Goal: Task Accomplishment & Management: Use online tool/utility

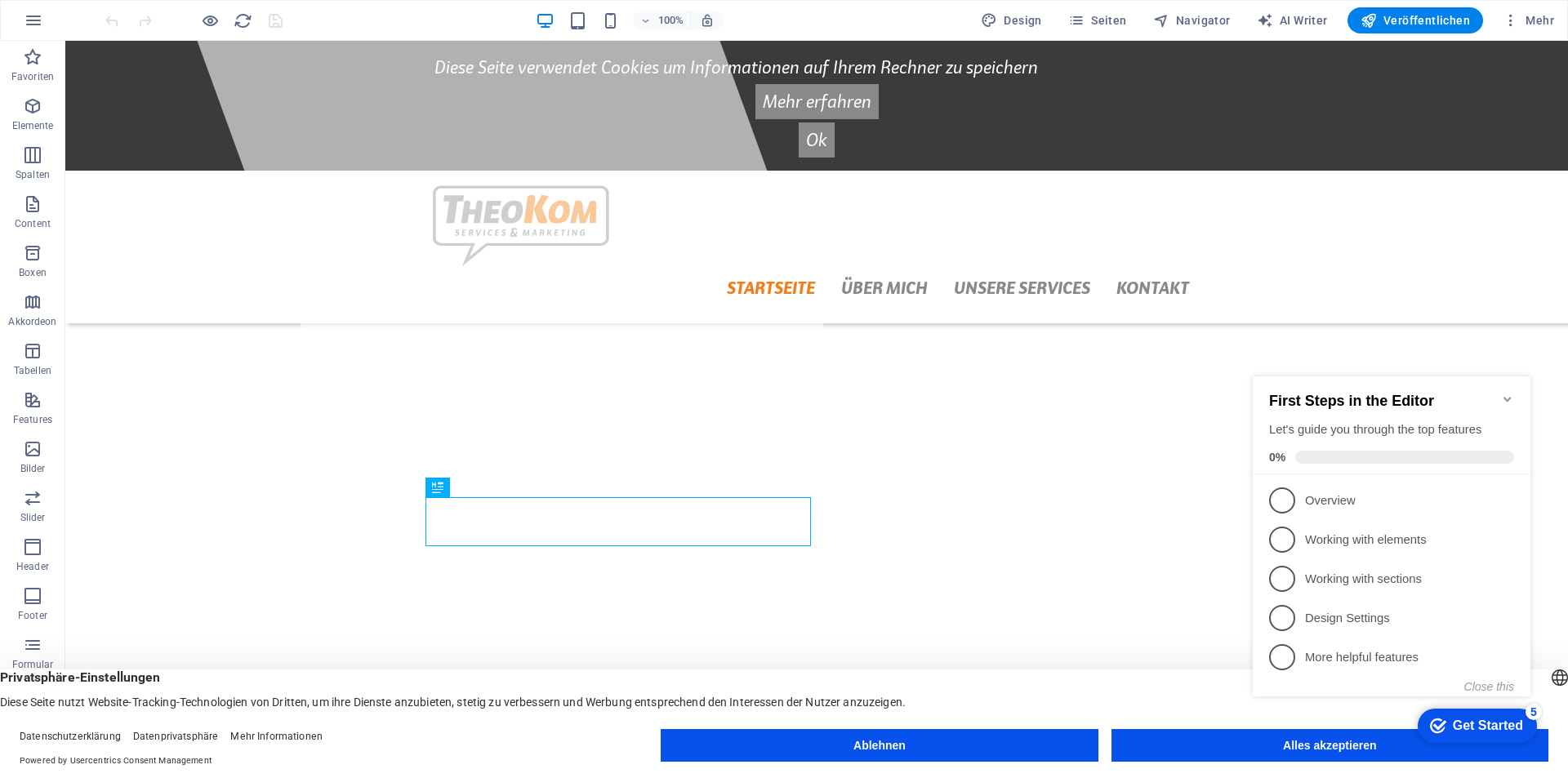
drag, startPoint x: 1297, startPoint y: 741, endPoint x: 1305, endPoint y: 748, distance: 10.6
click div "checkmark Get Started 5 First Steps in the Editor Let's guide you through the t…"
click at [1501, 394] on h2 "First Steps in the Editor" at bounding box center [1392, 401] width 245 height 17
click at [1508, 396] on icon "Minimize checklist" at bounding box center [1507, 399] width 13 height 13
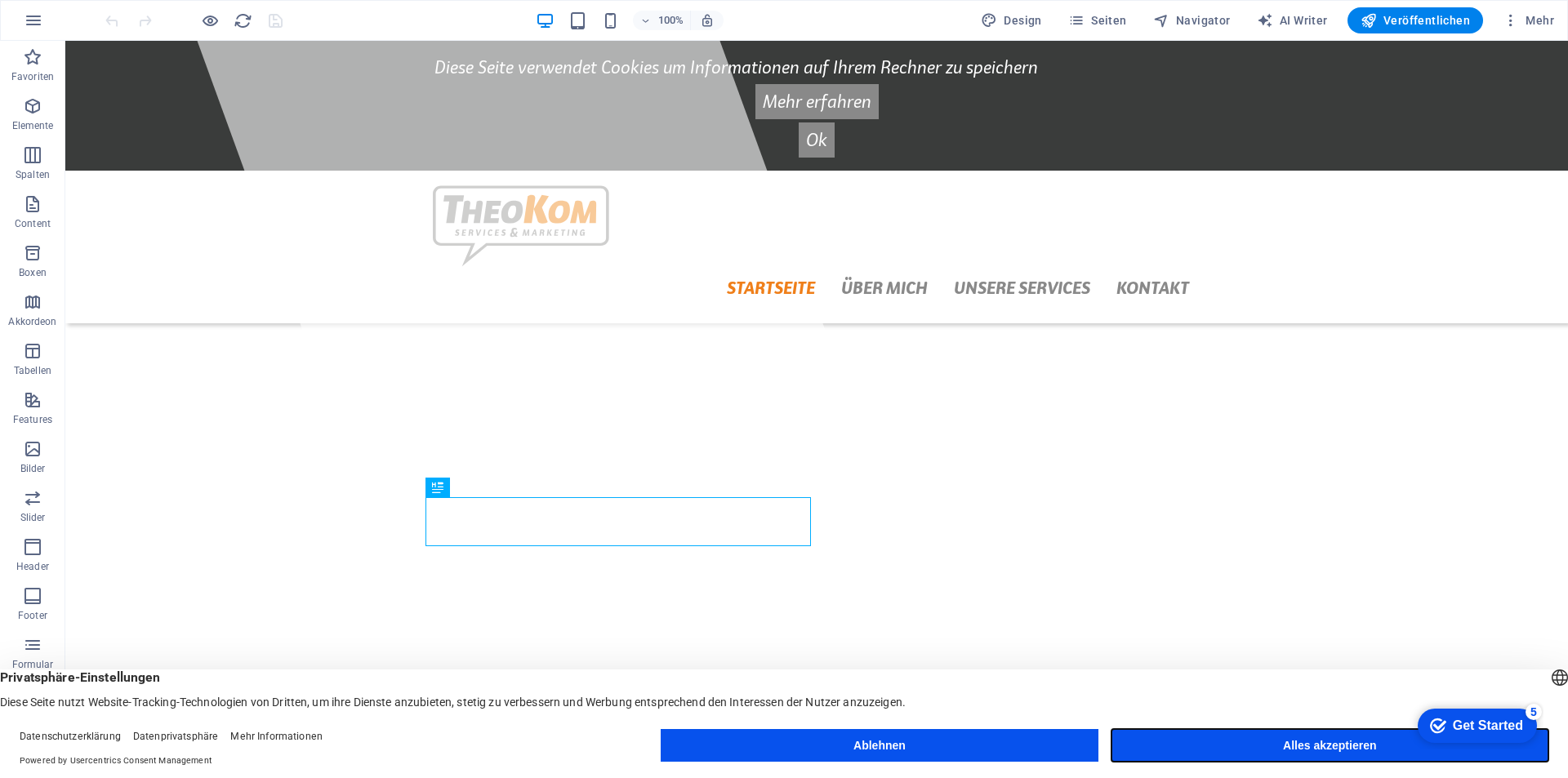
click at [1289, 749] on button "Alles akzeptieren" at bounding box center [1330, 745] width 437 height 33
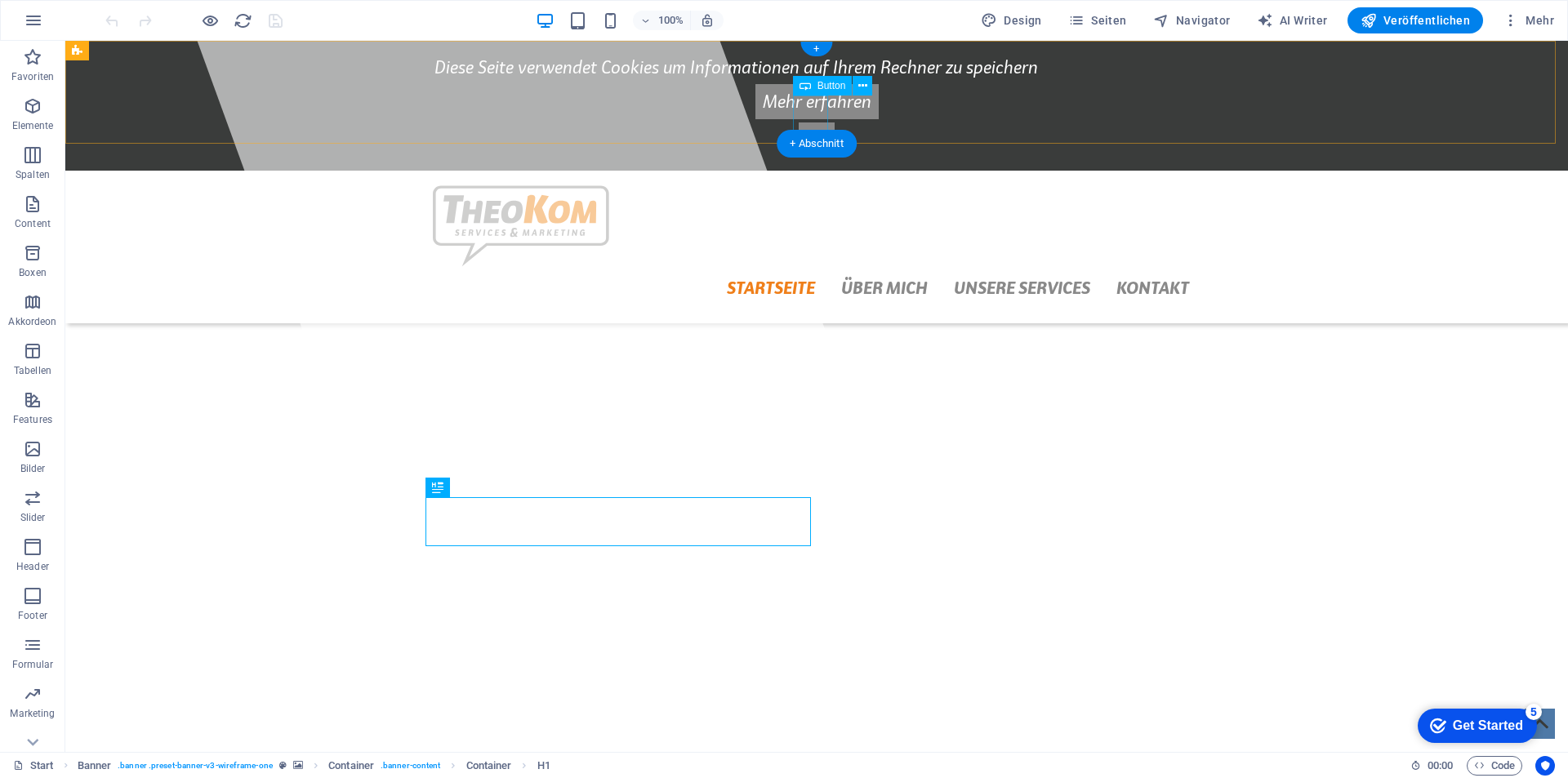
drag, startPoint x: 811, startPoint y: 111, endPoint x: 866, endPoint y: 178, distance: 86.7
click at [811, 122] on div "Ok" at bounding box center [816, 140] width 764 height 35
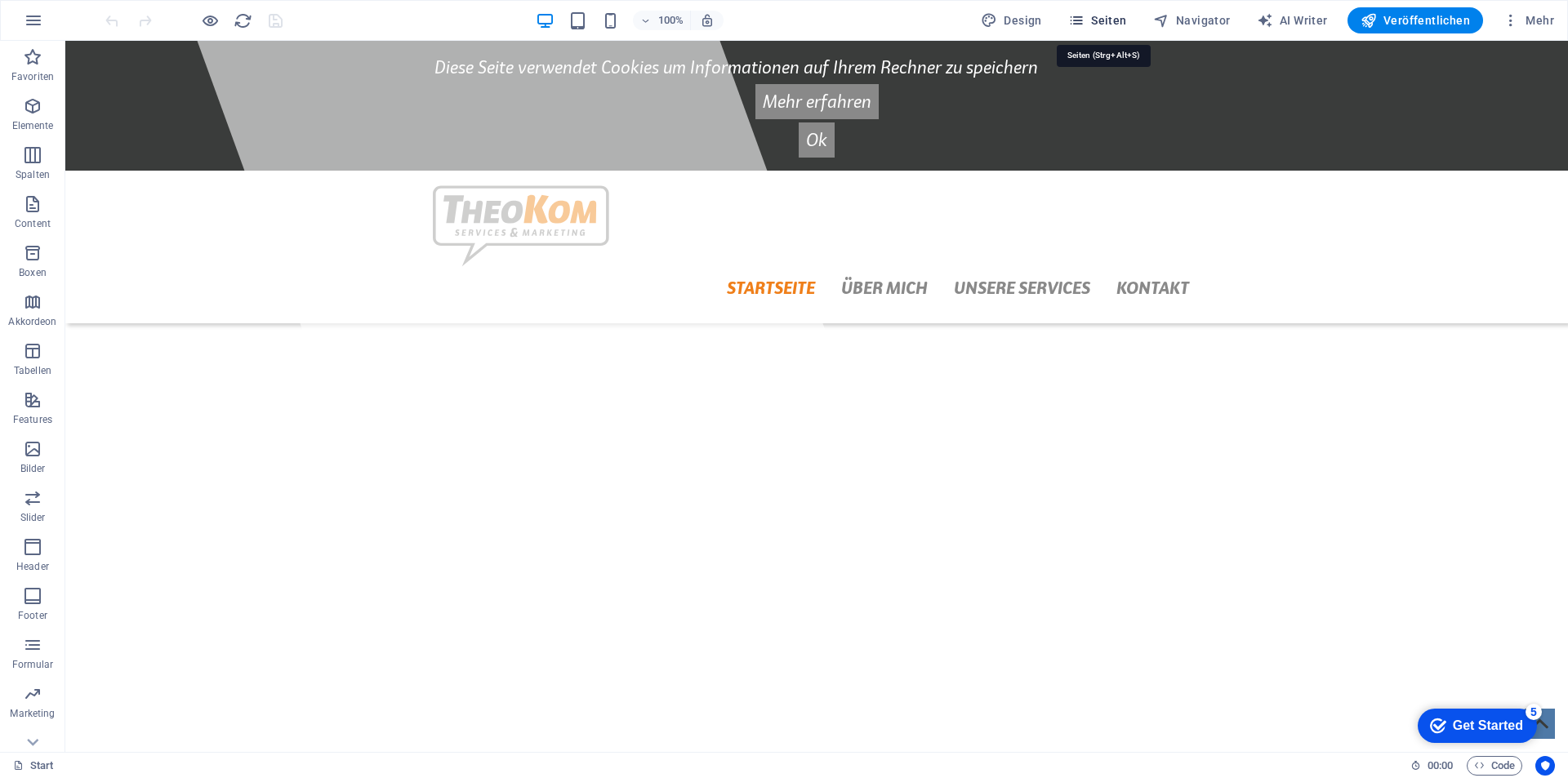
click at [1118, 21] on span "Seiten" at bounding box center [1097, 20] width 59 height 17
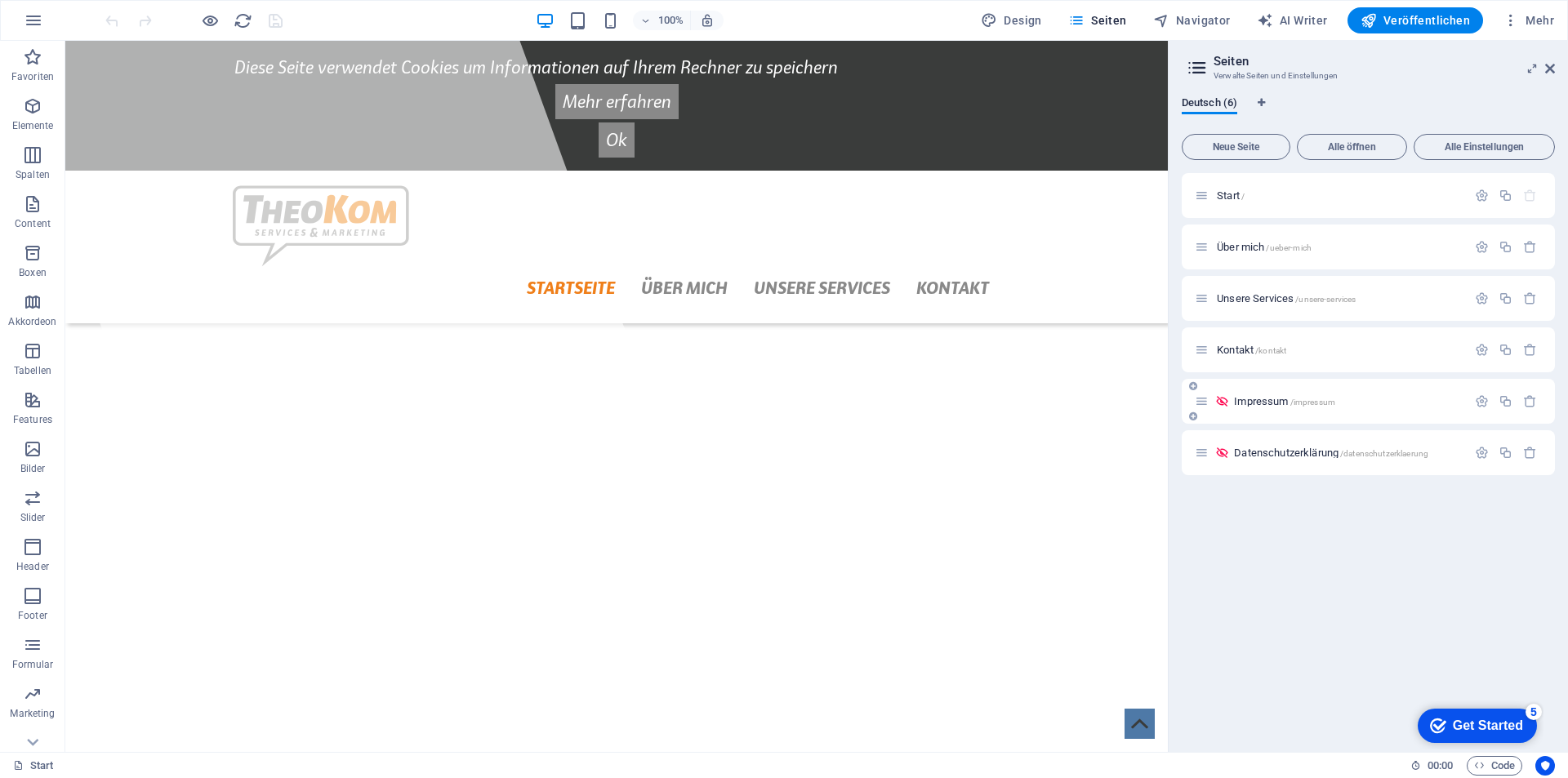
click at [1261, 407] on div "Impressum /impressum" at bounding box center [1331, 401] width 272 height 19
click at [1352, 152] on span "Alle öffnen" at bounding box center [1352, 146] width 95 height 10
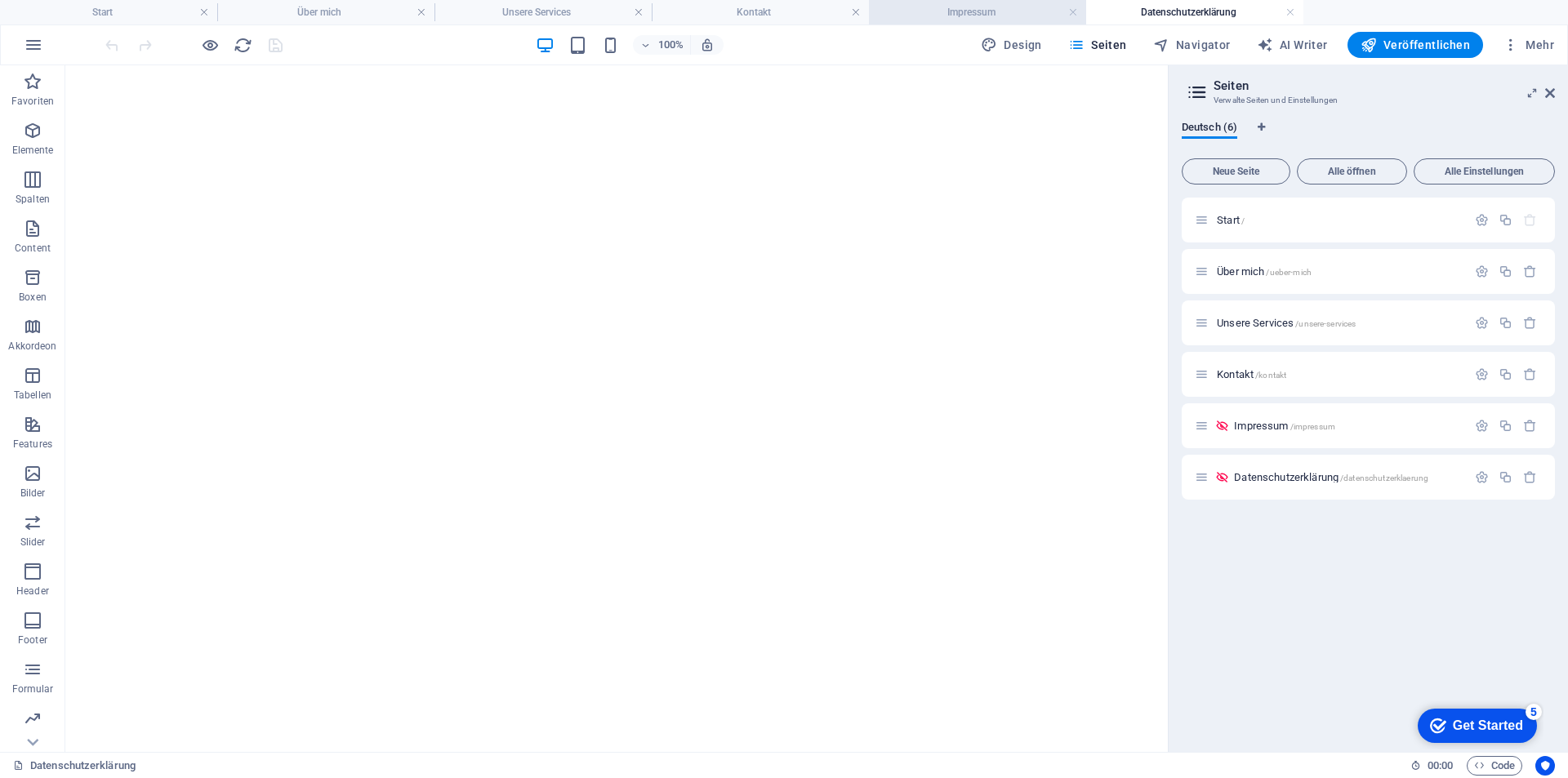
click at [945, 5] on h4 "Impressum" at bounding box center [977, 12] width 218 height 18
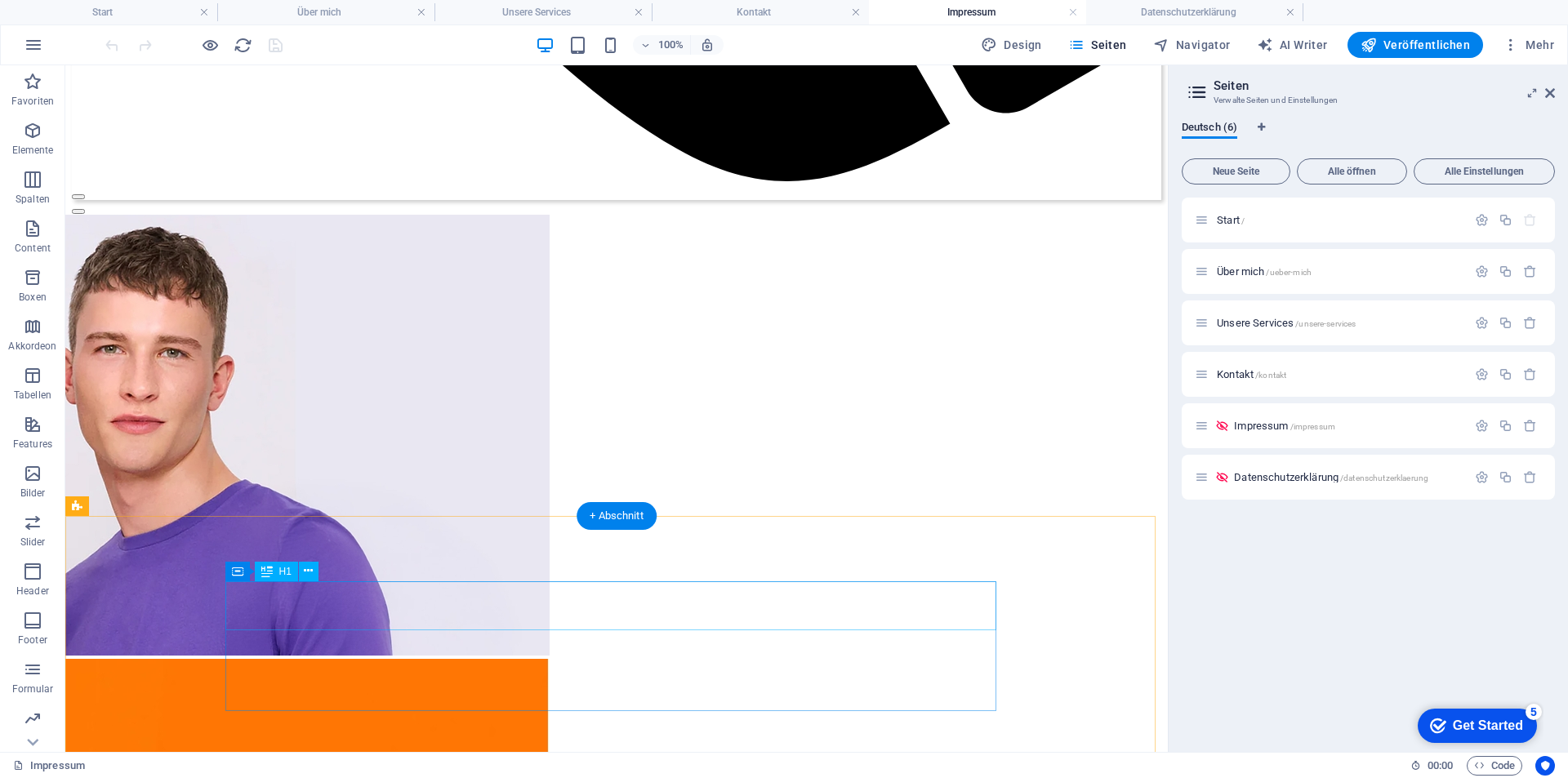
scroll to position [1551, 0]
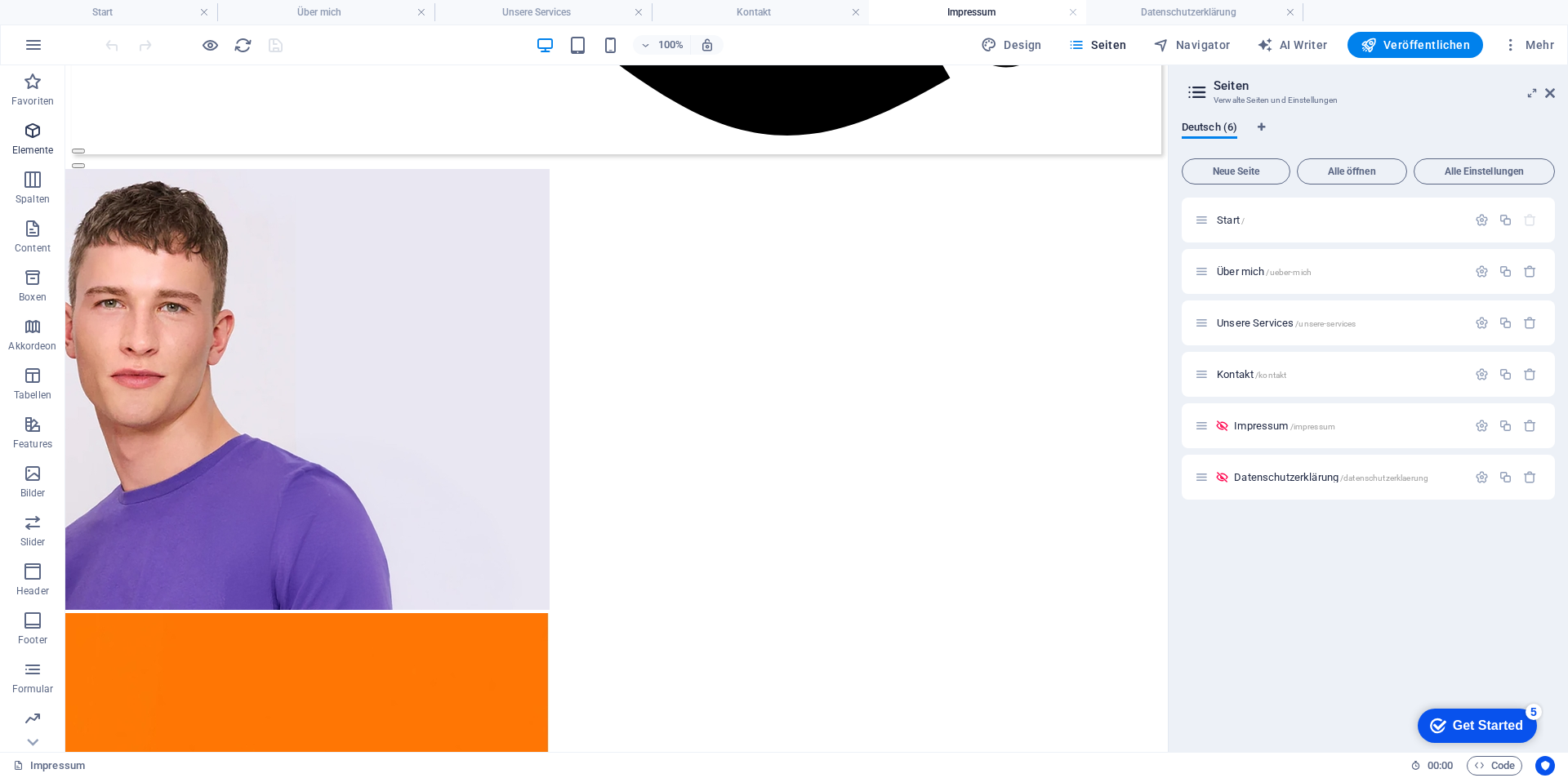
click at [23, 134] on icon "button" at bounding box center [33, 130] width 19 height 19
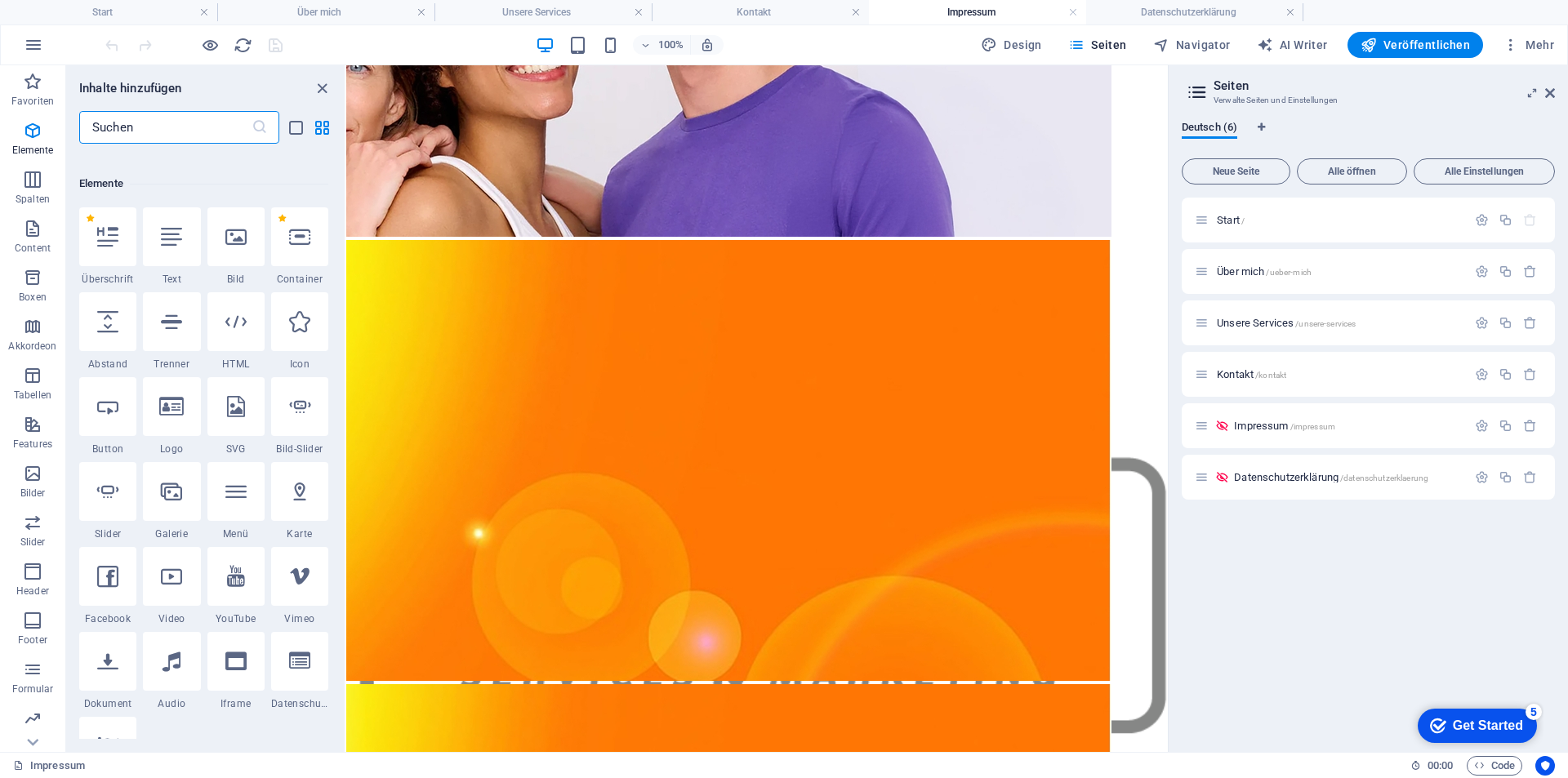
scroll to position [174, 0]
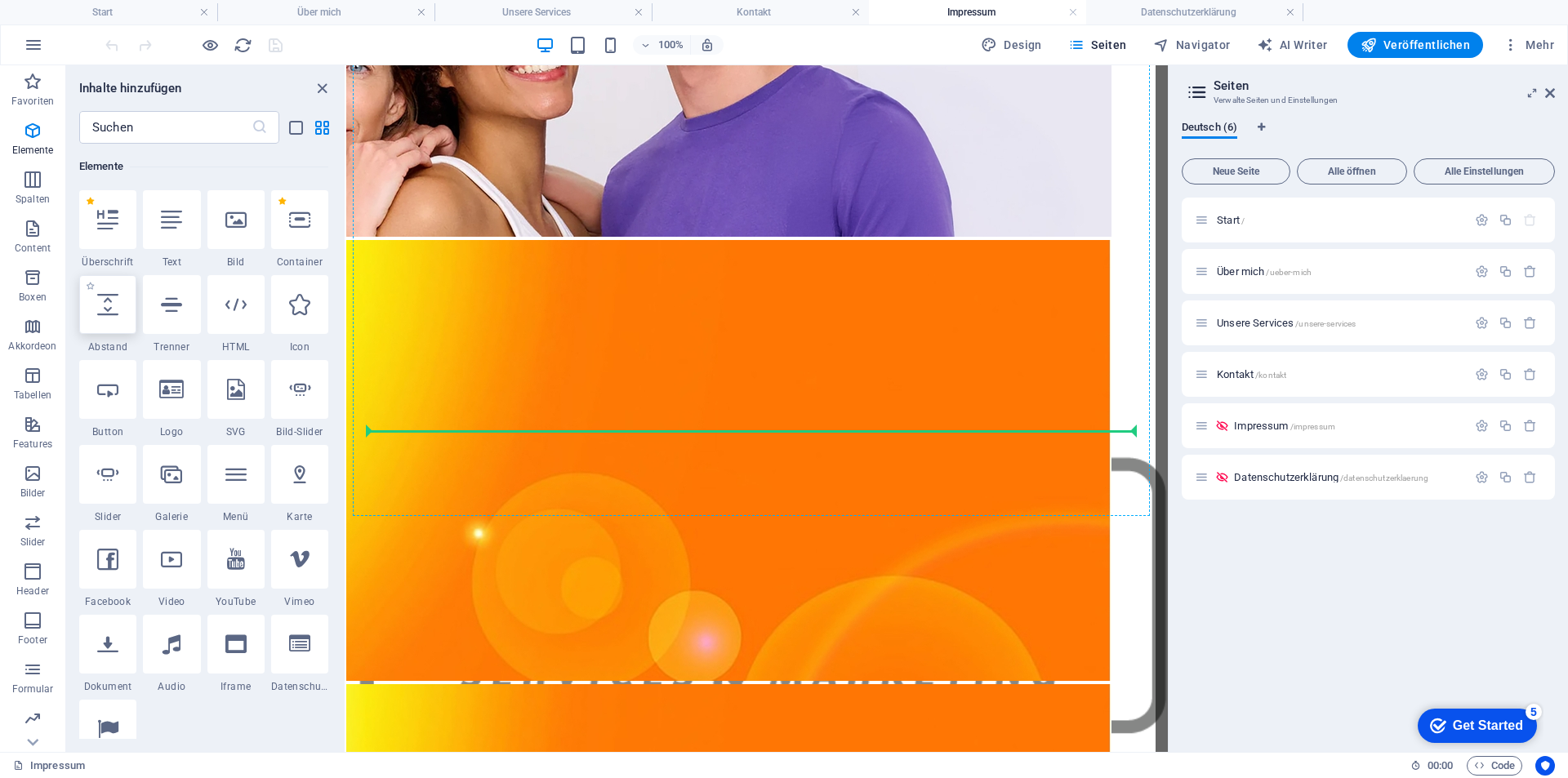
select select "px"
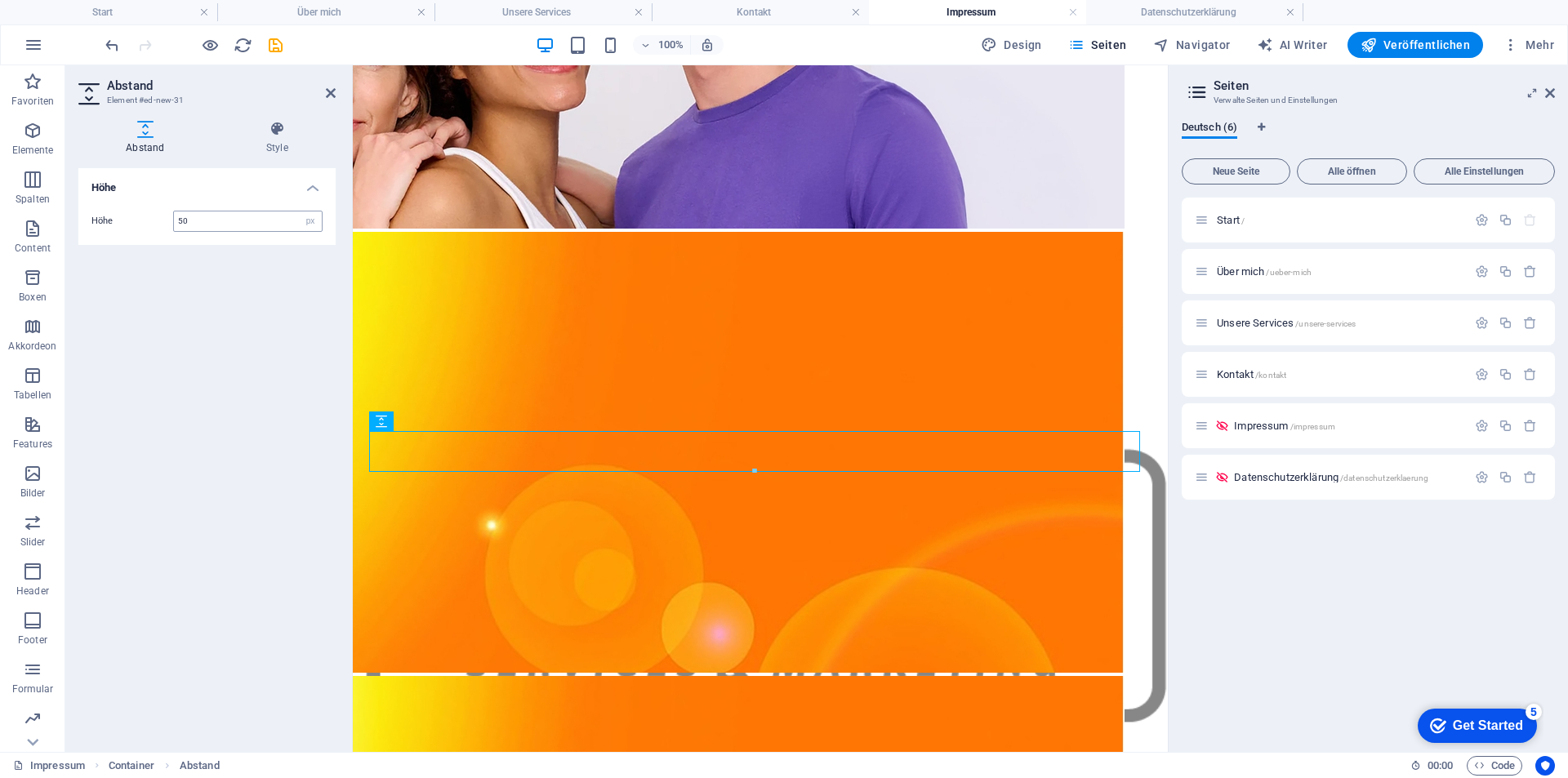
click at [210, 223] on input "50" at bounding box center [248, 221] width 148 height 19
drag, startPoint x: 212, startPoint y: 223, endPoint x: 150, endPoint y: 223, distance: 62.0
click at [150, 223] on div "Höhe 50 px rem vh vw" at bounding box center [207, 221] width 231 height 21
type input "25"
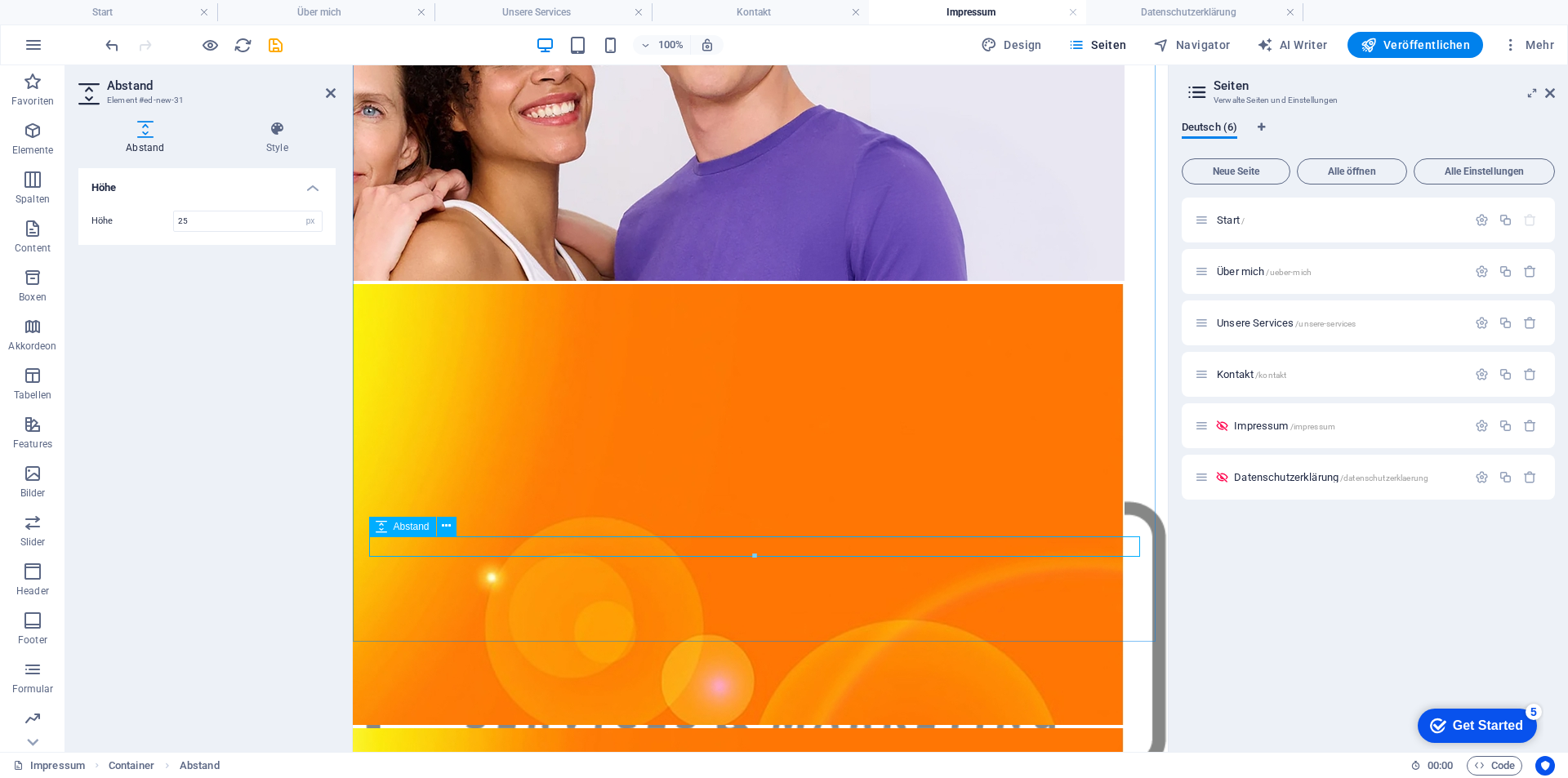
scroll to position [1527, 0]
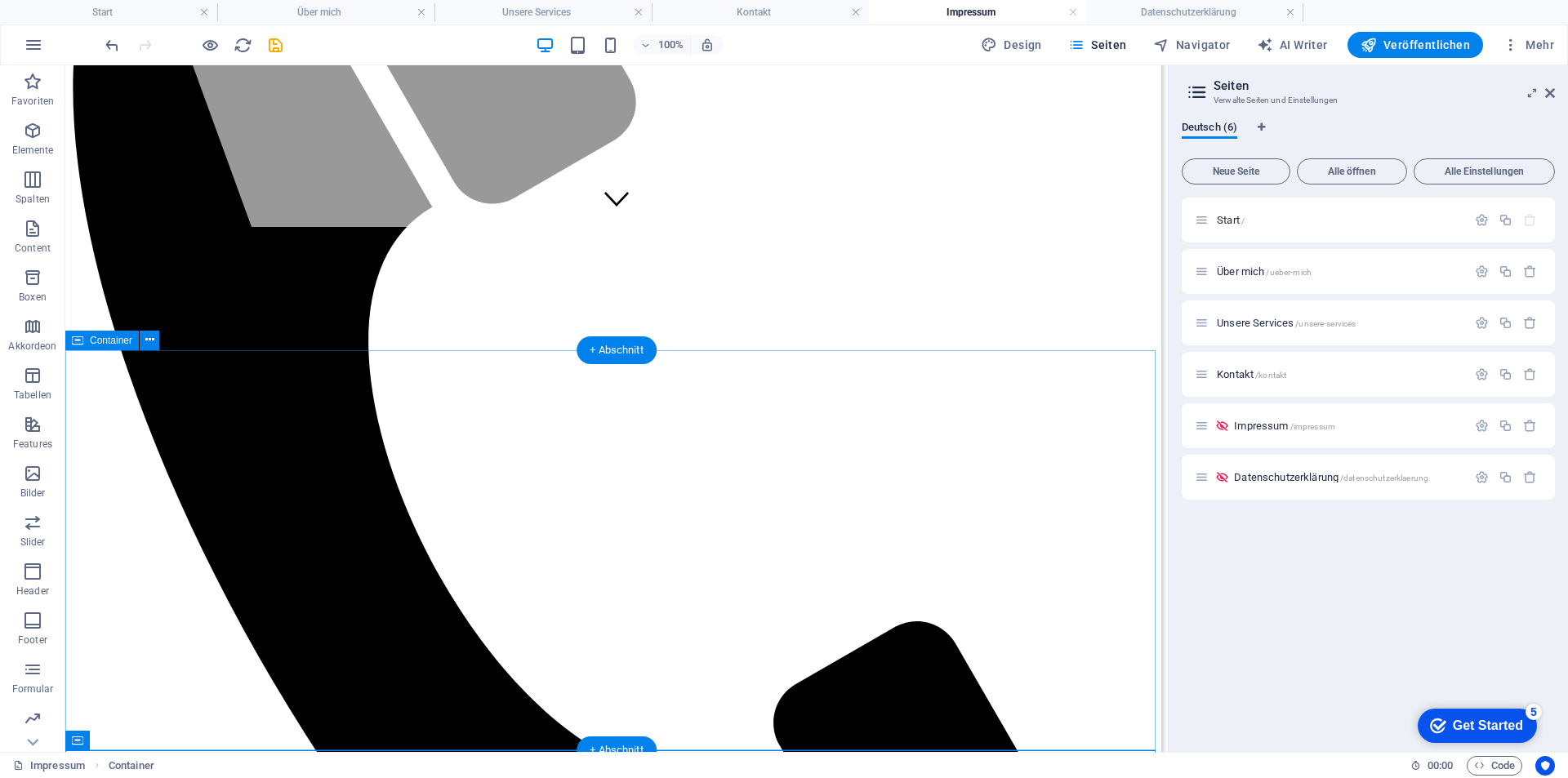
scroll to position [465, 0]
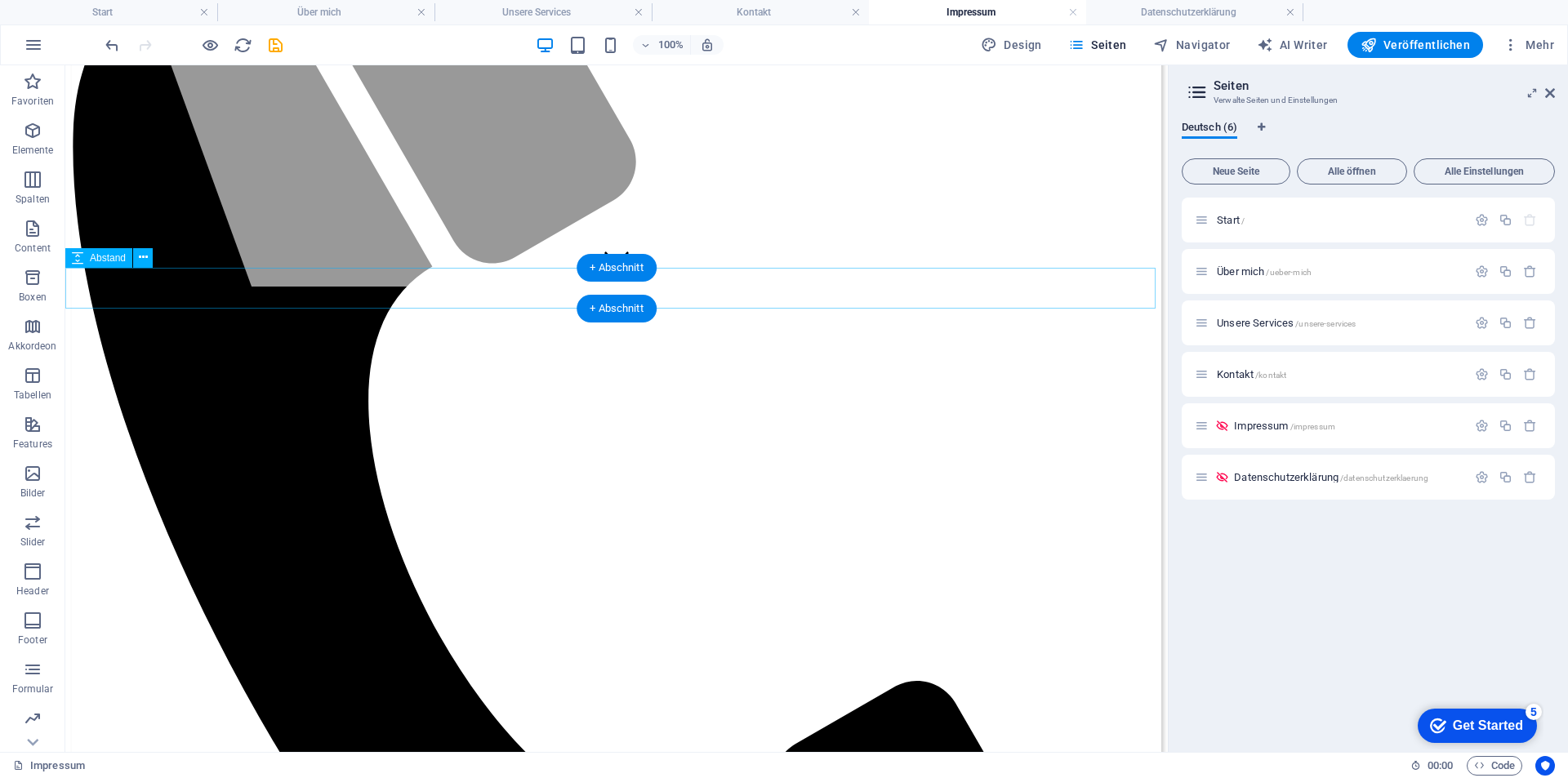
click at [108, 261] on span "Abstand" at bounding box center [108, 257] width 36 height 10
click at [140, 262] on icon at bounding box center [144, 257] width 9 height 17
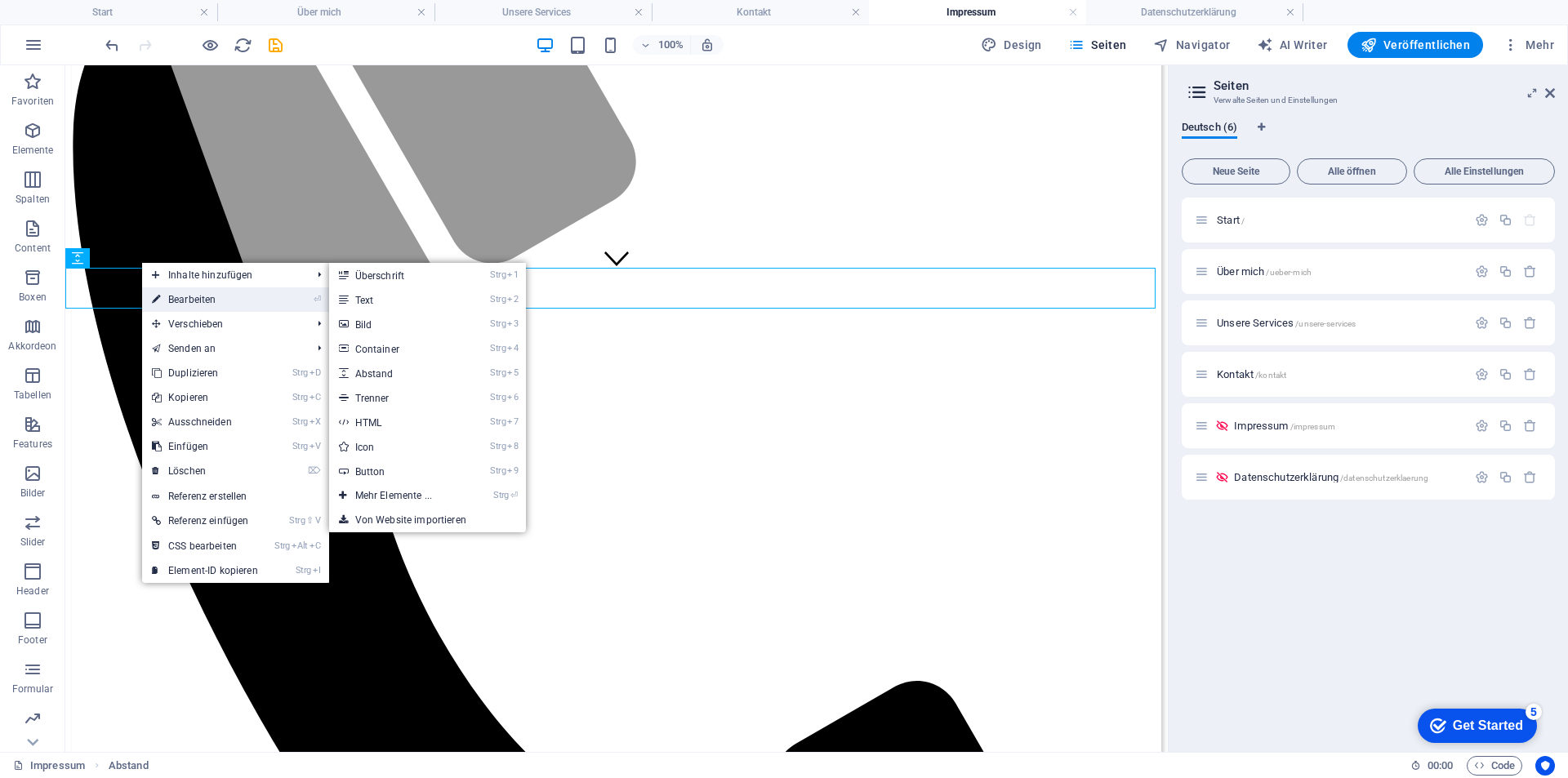
click at [174, 291] on link "⏎ Bearbeiten" at bounding box center [204, 300] width 126 height 25
select select "px"
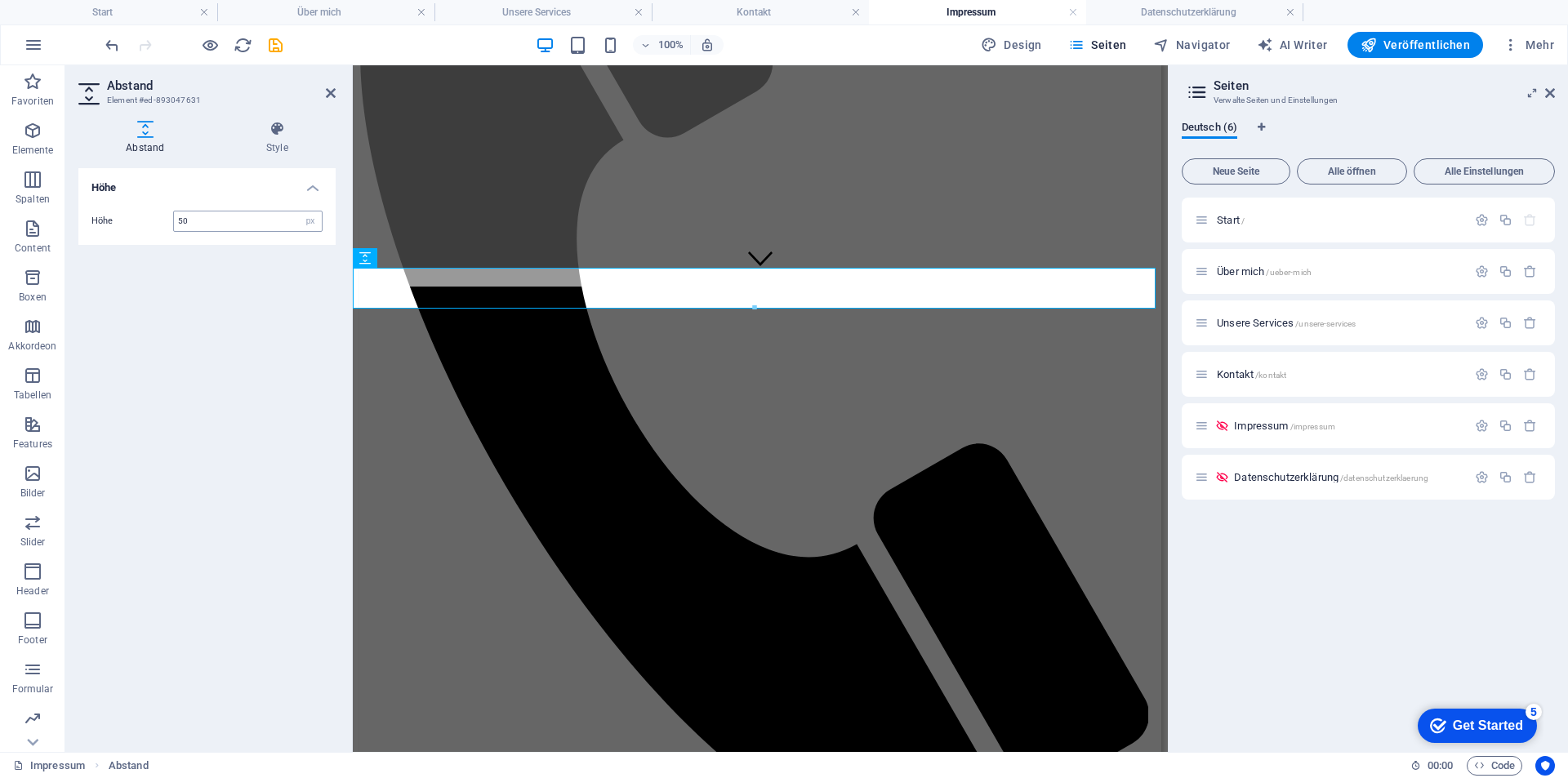
click at [206, 222] on input "50" at bounding box center [248, 221] width 148 height 19
click at [213, 223] on input "50" at bounding box center [248, 221] width 148 height 19
drag, startPoint x: 213, startPoint y: 220, endPoint x: 144, endPoint y: 225, distance: 69.2
click at [148, 219] on div "Höhe 50 px rem vh vw" at bounding box center [207, 221] width 231 height 21
type input "25"
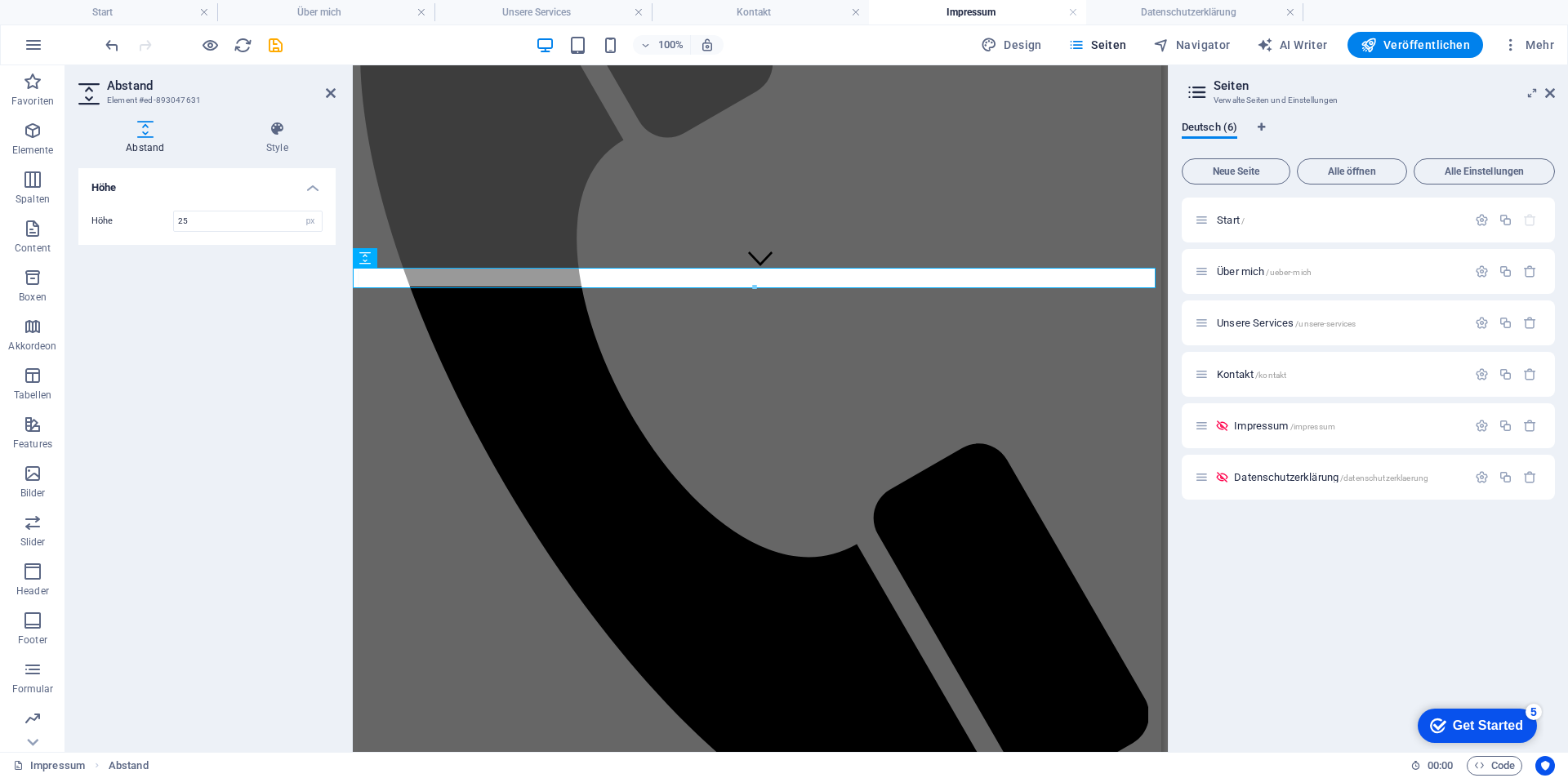
click at [145, 361] on div "Höhe Höhe 25 px rem vh vw" at bounding box center [207, 454] width 257 height 571
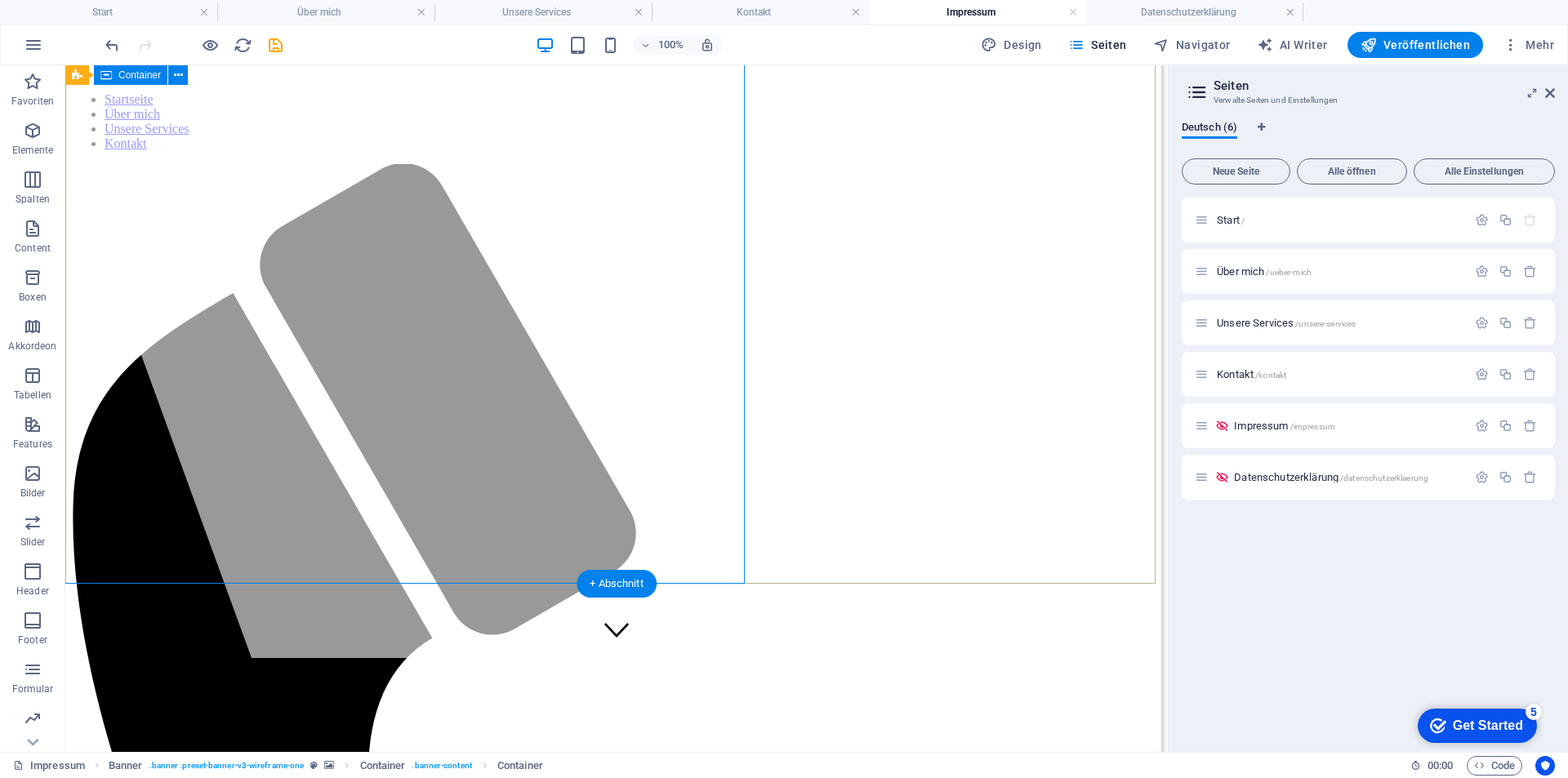
scroll to position [57, 0]
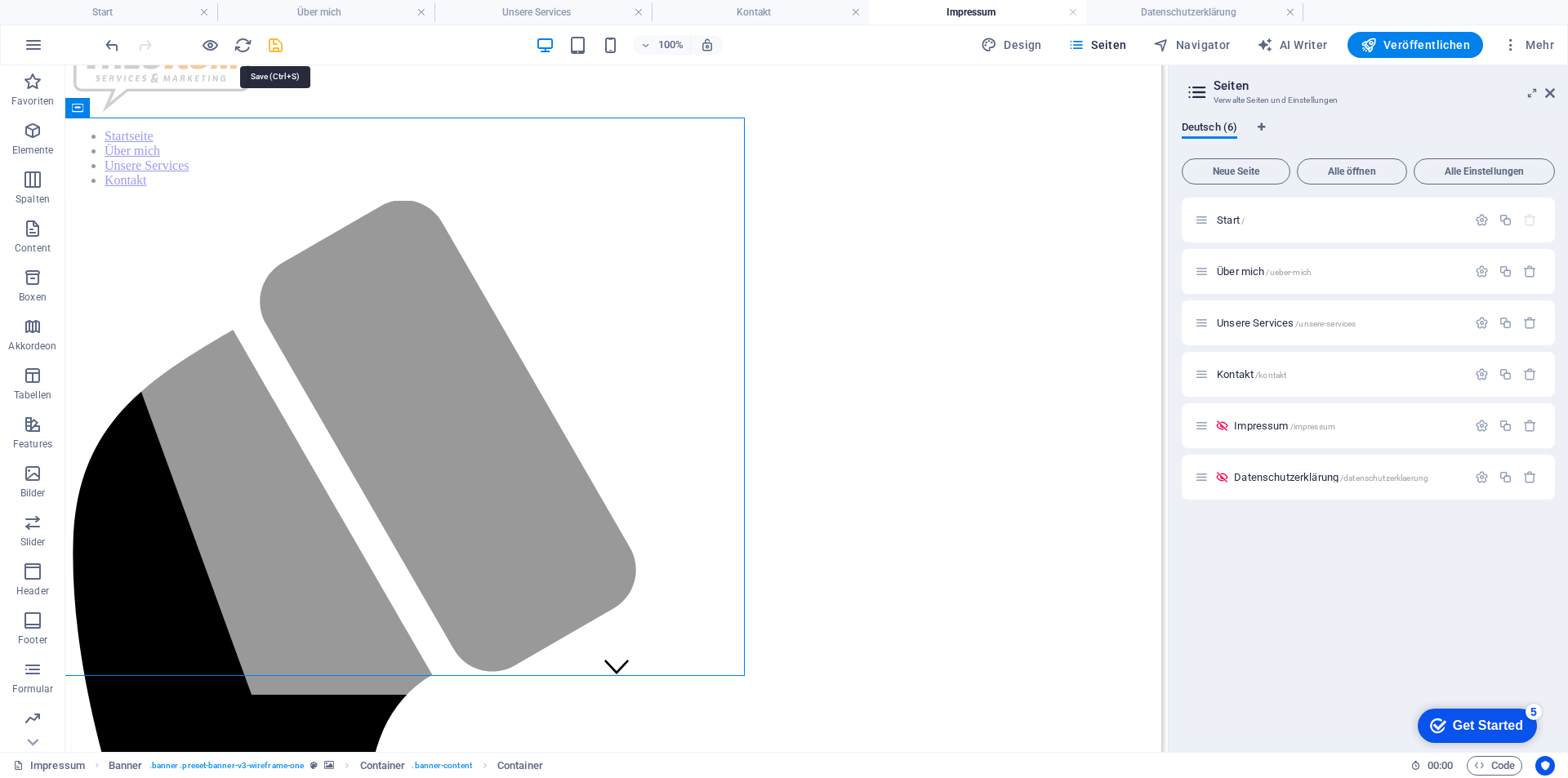
drag, startPoint x: 274, startPoint y: 44, endPoint x: 135, endPoint y: 262, distance: 258.5
click at [274, 44] on icon "save" at bounding box center [275, 45] width 19 height 19
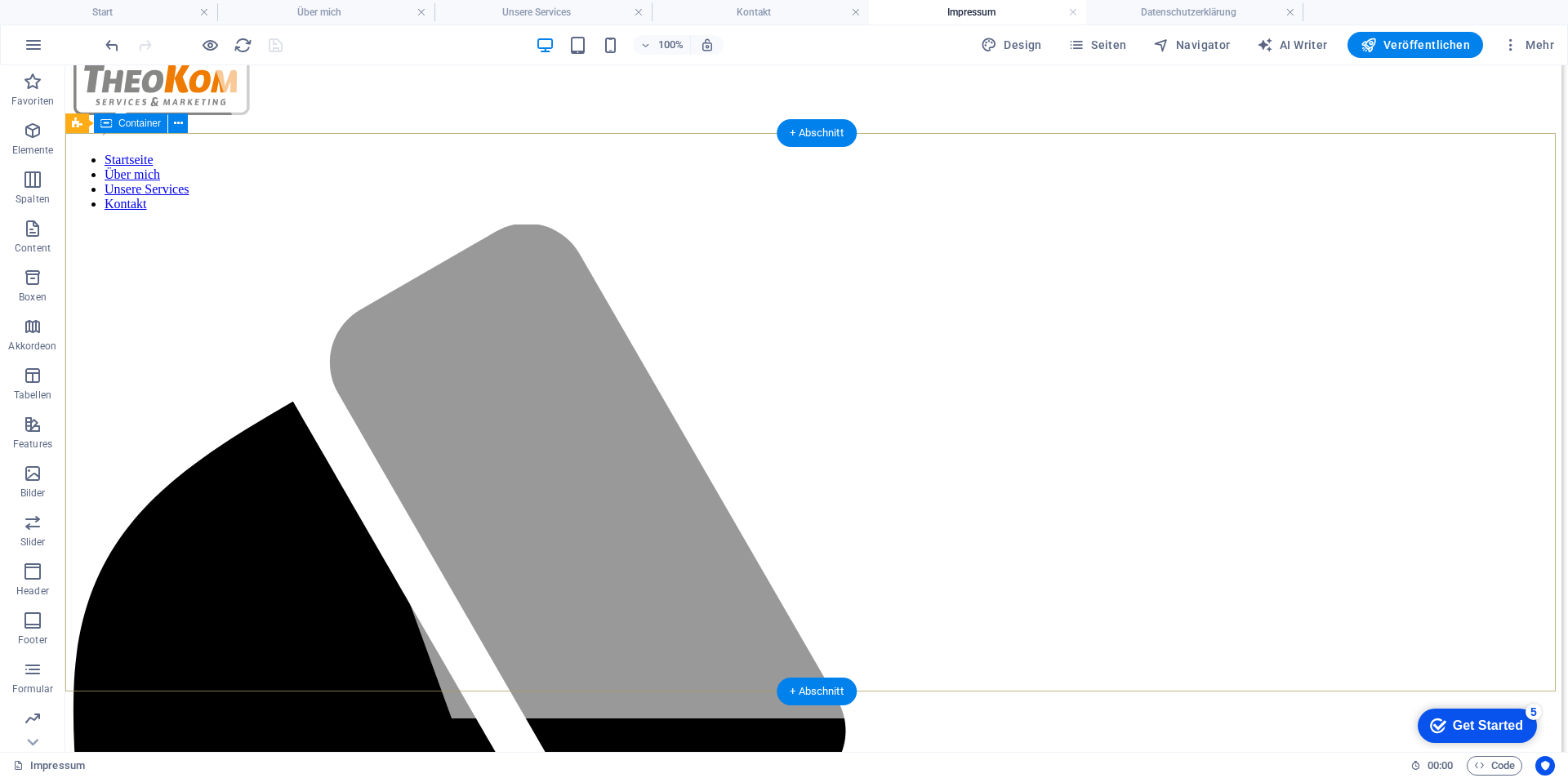
scroll to position [0, 0]
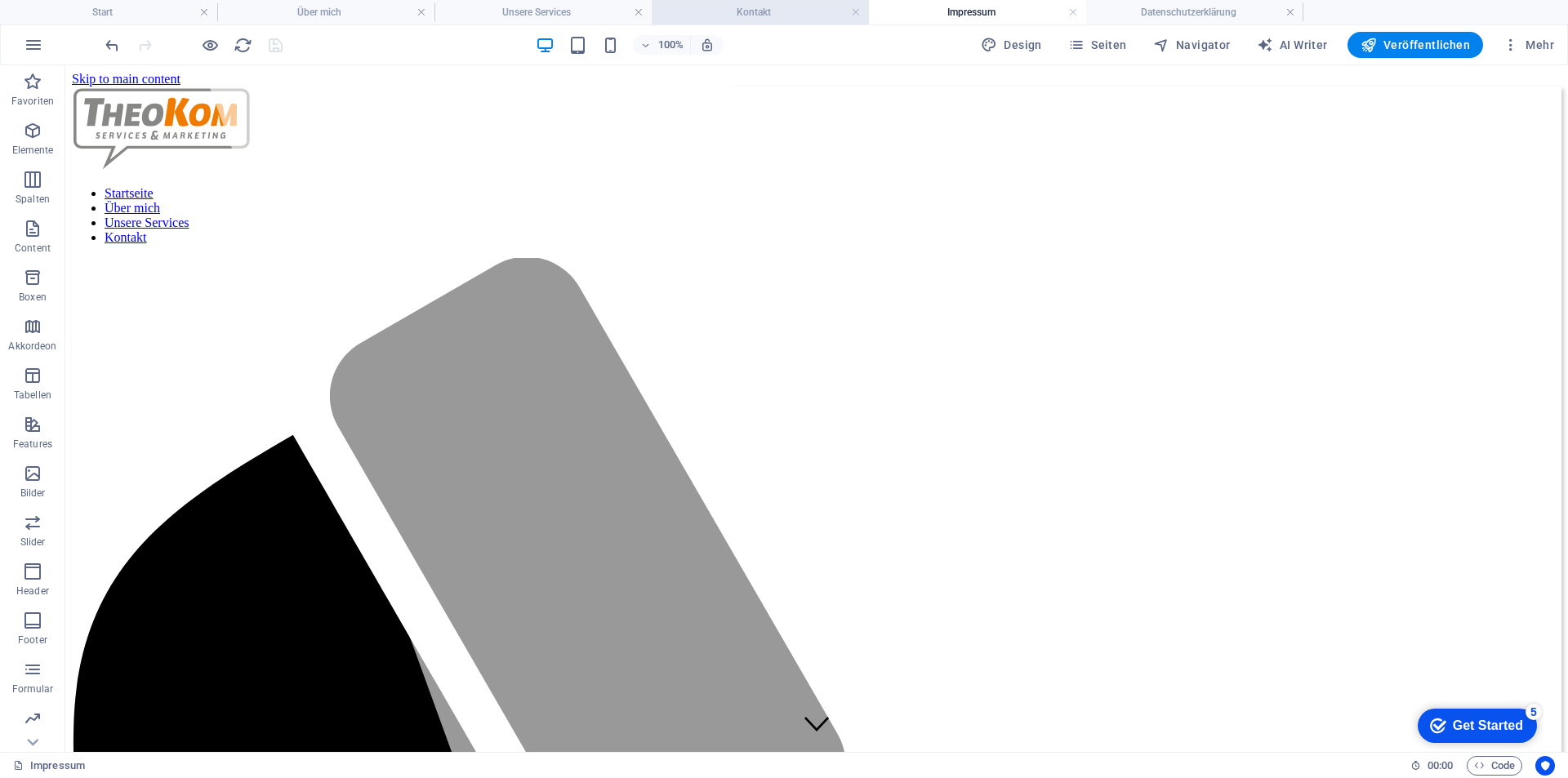
click at [754, 12] on h4 "Kontakt" at bounding box center [761, 12] width 218 height 18
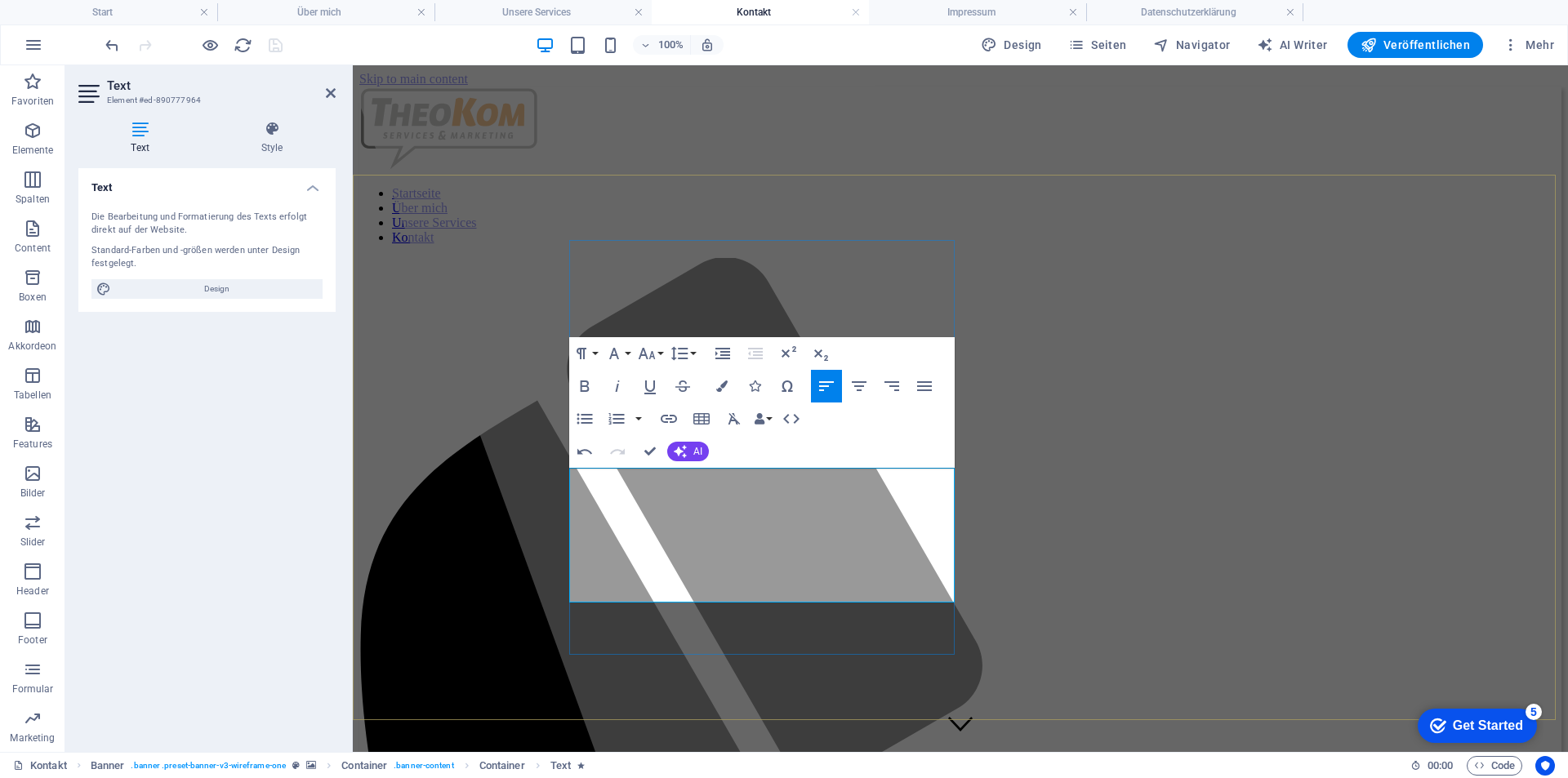
click at [333, 462] on div "Text Die Bearbeitung und Formatierung des Texts erfolgt direkt auf der Website.…" at bounding box center [207, 454] width 257 height 571
click at [253, 465] on div "Text Die Bearbeitung und Formatierung des Texts erfolgt direkt auf der Website.…" at bounding box center [207, 454] width 257 height 571
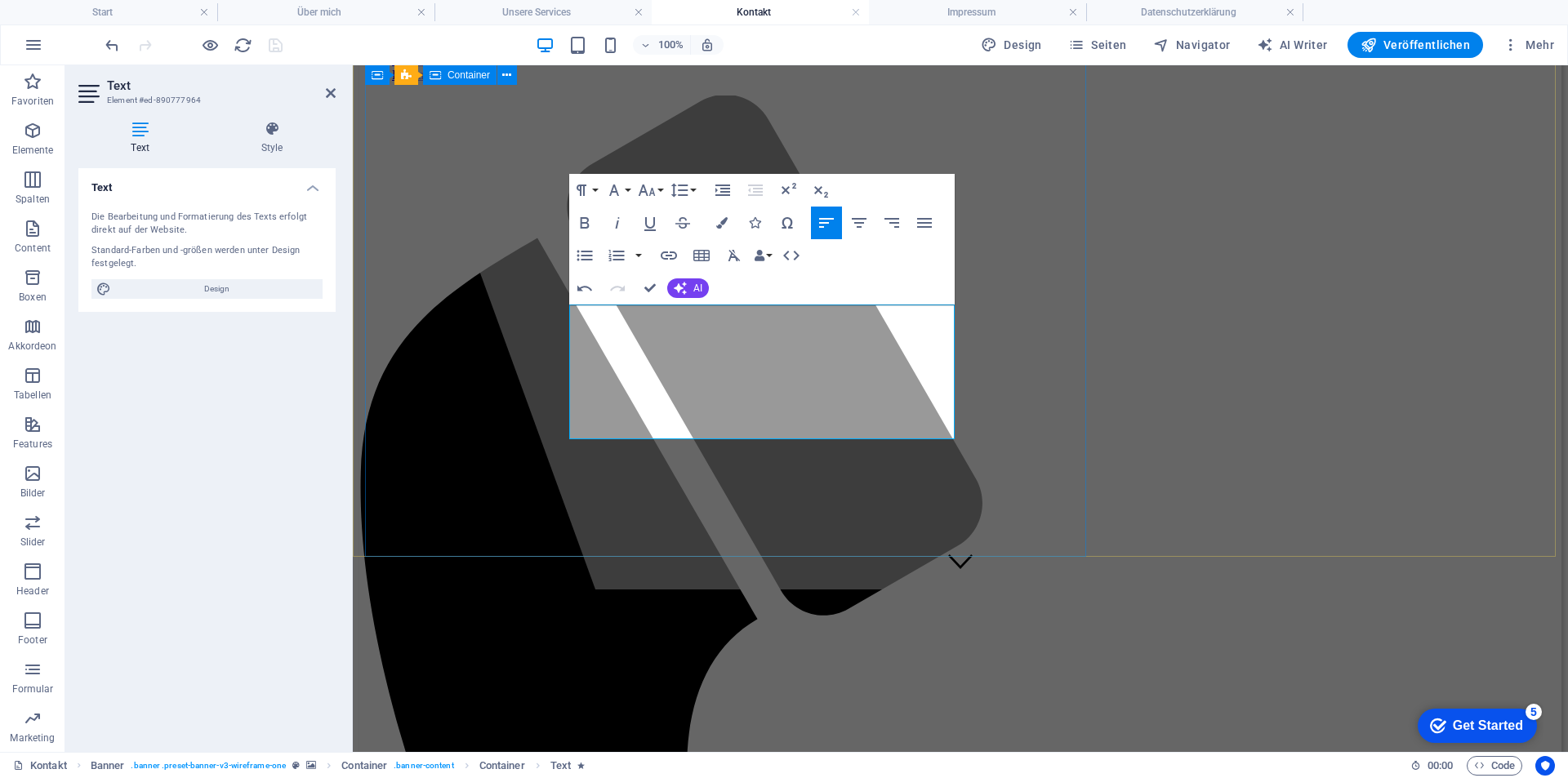
scroll to position [163, 0]
click at [206, 494] on div "Text Die Bearbeitung und Formatierung des Texts erfolgt direkt auf der Website.…" at bounding box center [207, 454] width 257 height 571
click at [206, 532] on div "Text Die Bearbeitung und Formatierung des Texts erfolgt direkt auf der Website.…" at bounding box center [207, 454] width 257 height 571
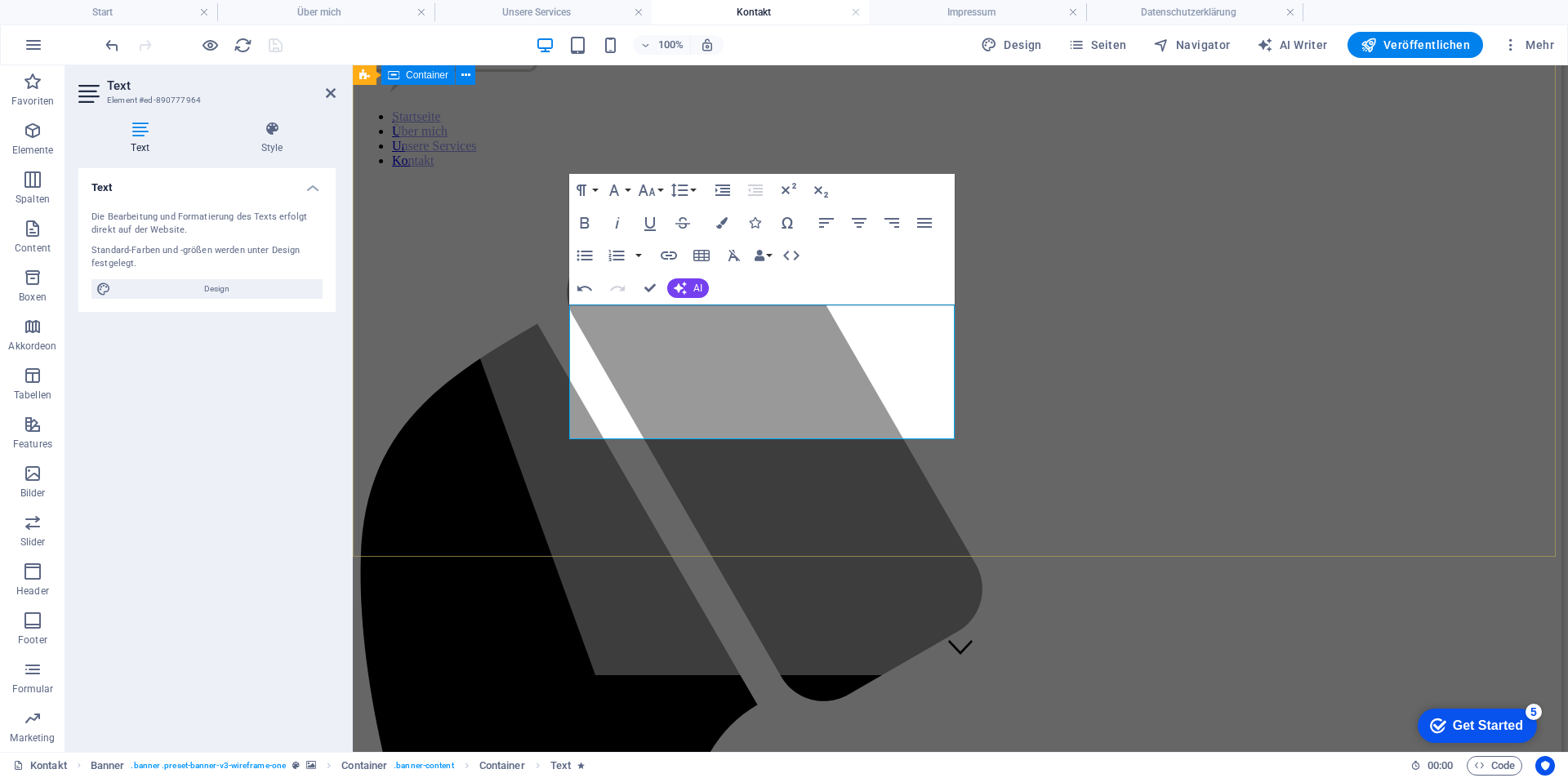
scroll to position [0, 0]
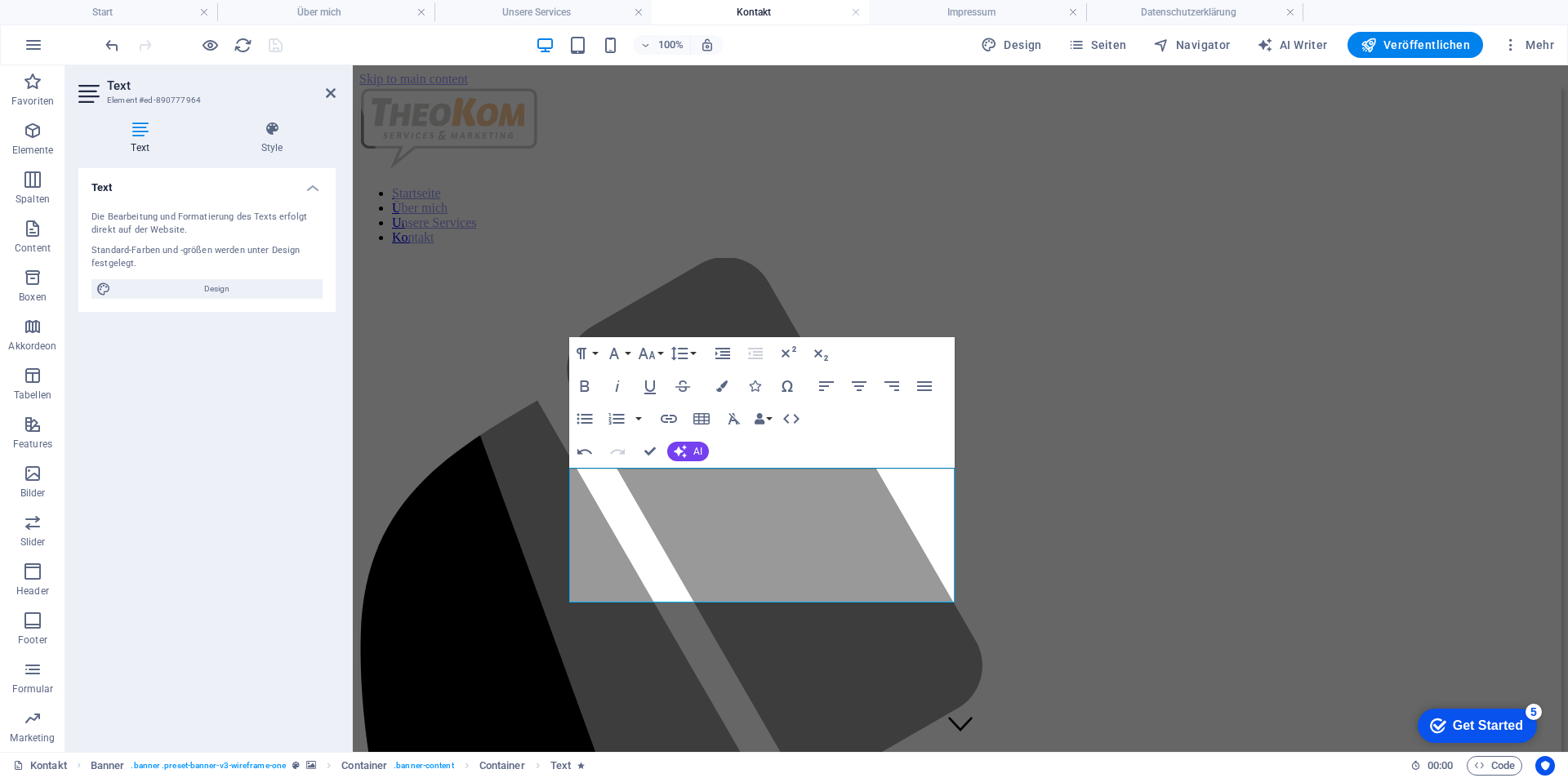
drag, startPoint x: 212, startPoint y: 477, endPoint x: 211, endPoint y: 450, distance: 27.0
click at [212, 476] on div "Text Die Bearbeitung und Formatierung des Texts erfolgt direkt auf der Website.…" at bounding box center [207, 454] width 257 height 571
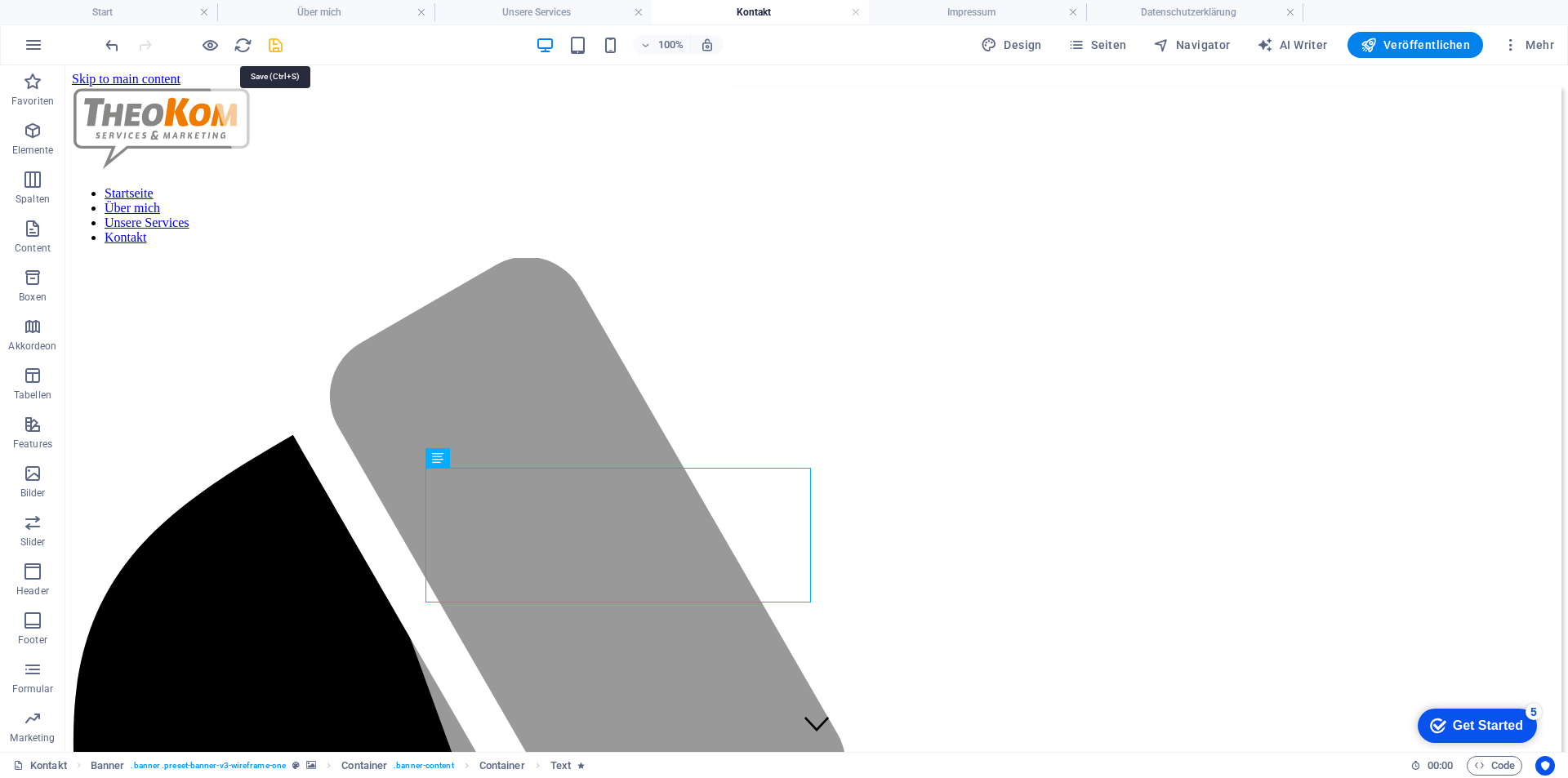
click at [271, 46] on icon "save" at bounding box center [275, 45] width 19 height 19
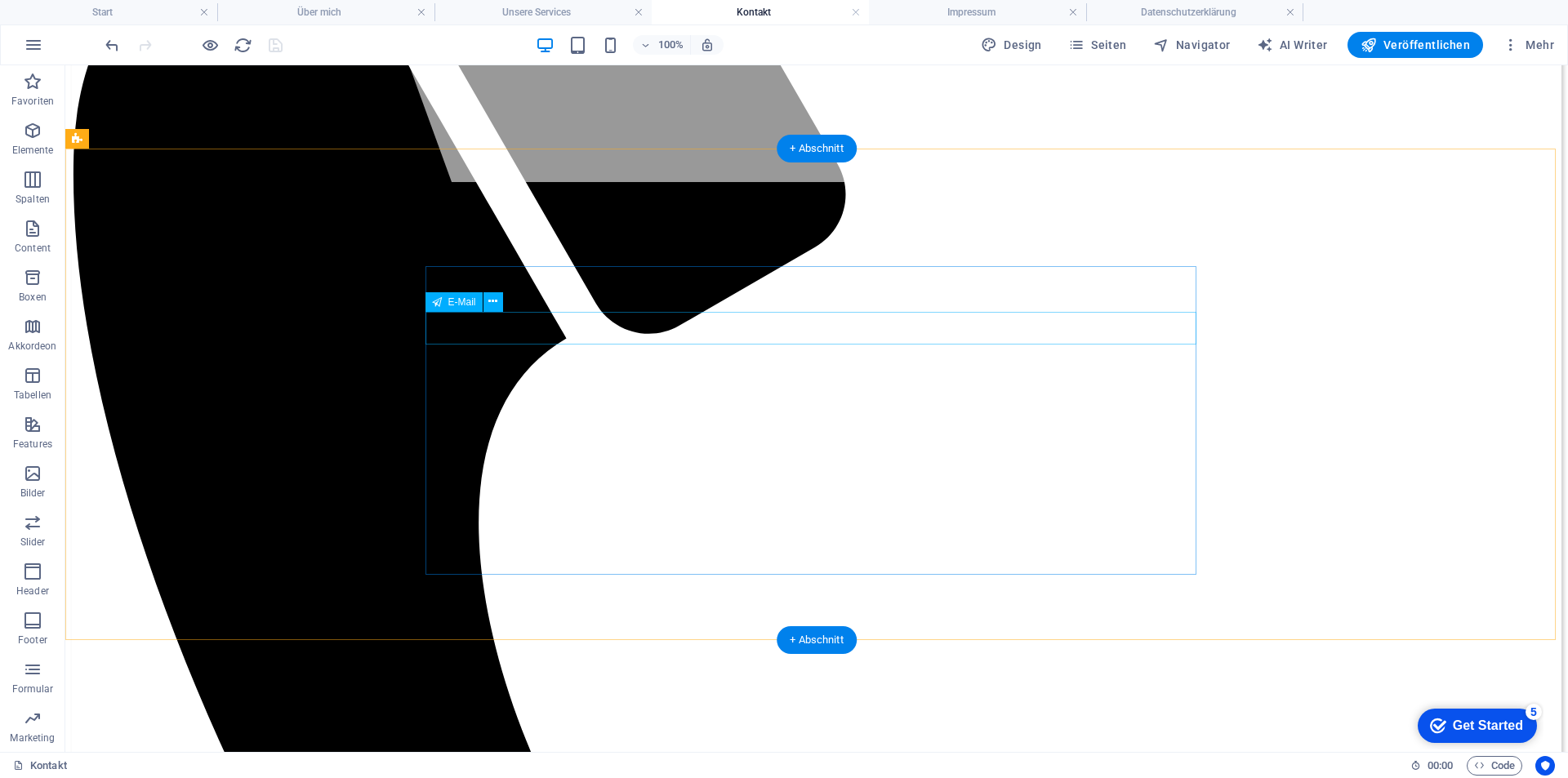
scroll to position [572, 0]
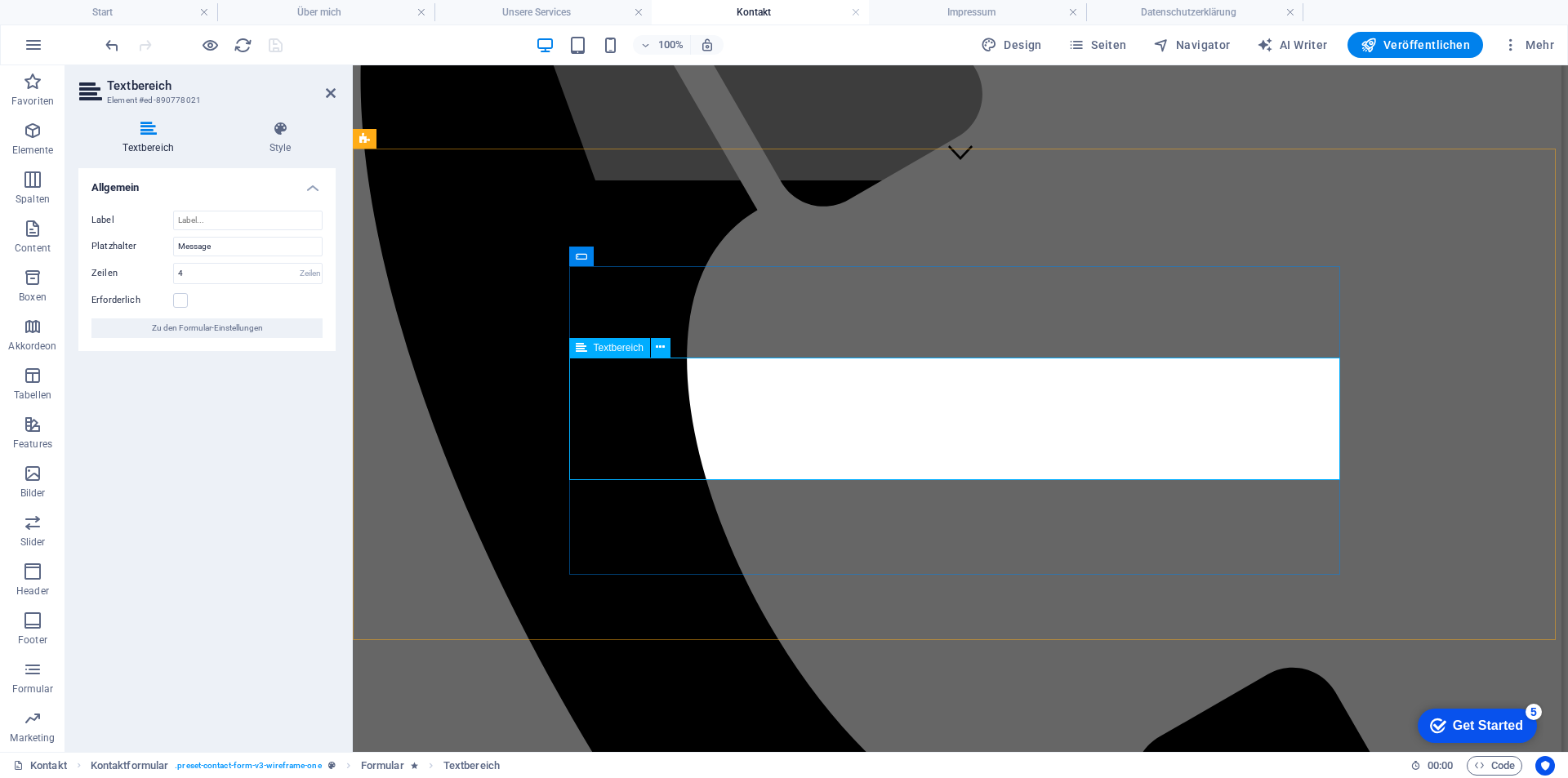
click at [661, 347] on icon at bounding box center [660, 347] width 9 height 17
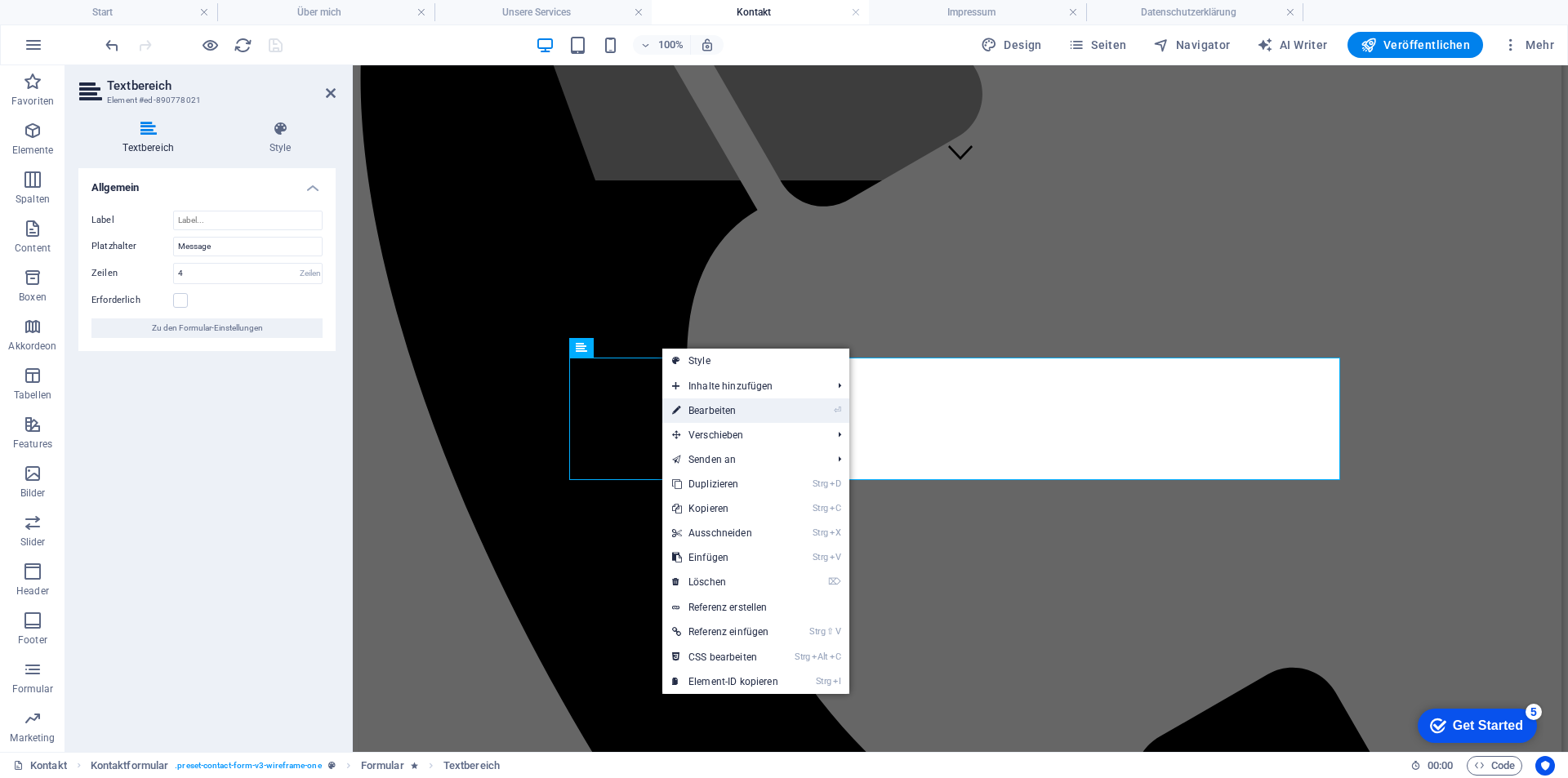
click at [695, 400] on link "⏎ Bearbeiten" at bounding box center [725, 411] width 126 height 25
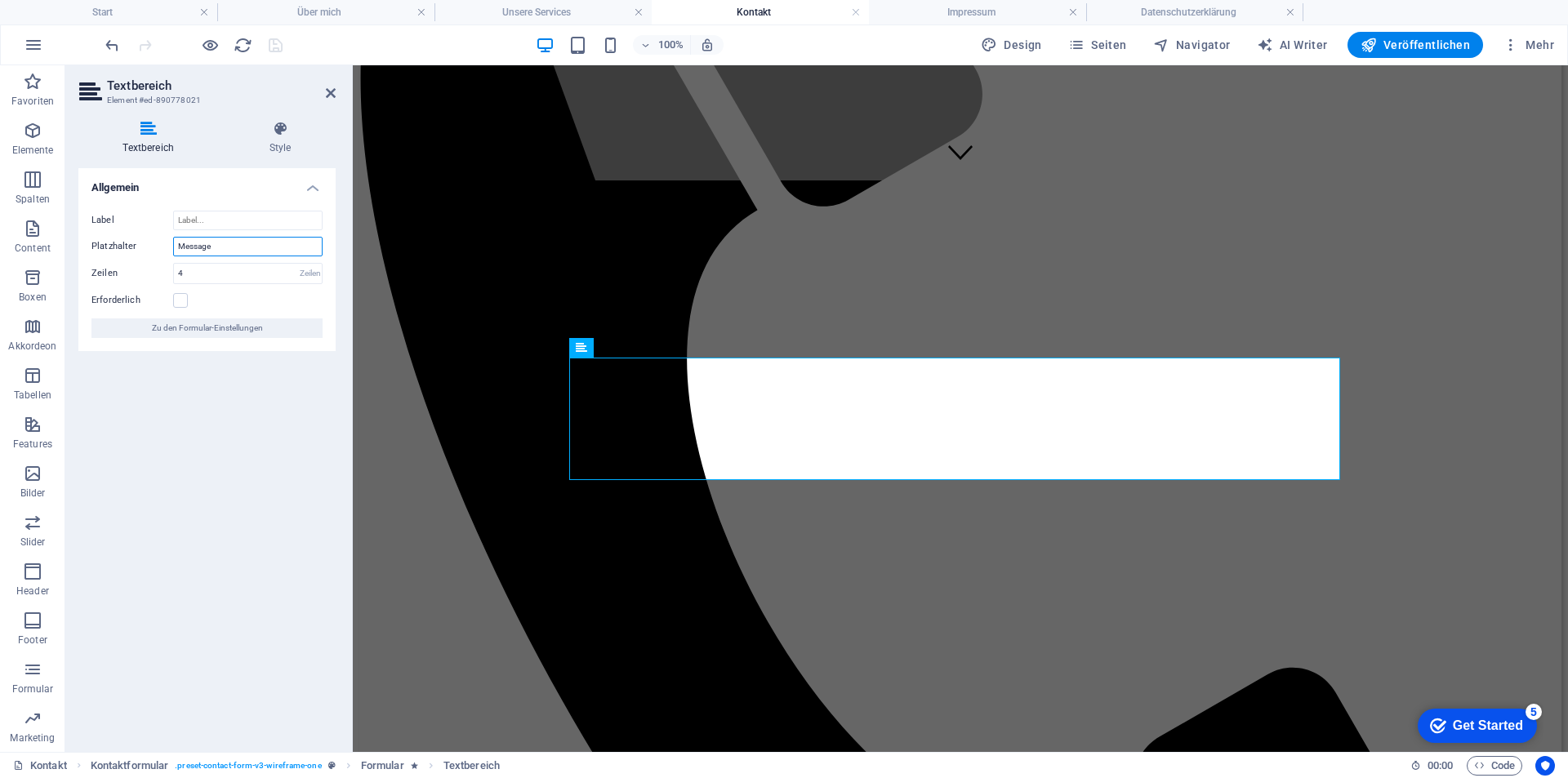
drag, startPoint x: 225, startPoint y: 241, endPoint x: 163, endPoint y: 240, distance: 62.0
click at [163, 240] on div "Platzhalter Message" at bounding box center [207, 247] width 231 height 19
type input "Nachricht"
click at [215, 440] on div "Allgemein Label Platzhalter Nachricht Zeilen 4 Zeilen Erforderlich Zu den Formu…" at bounding box center [207, 454] width 257 height 571
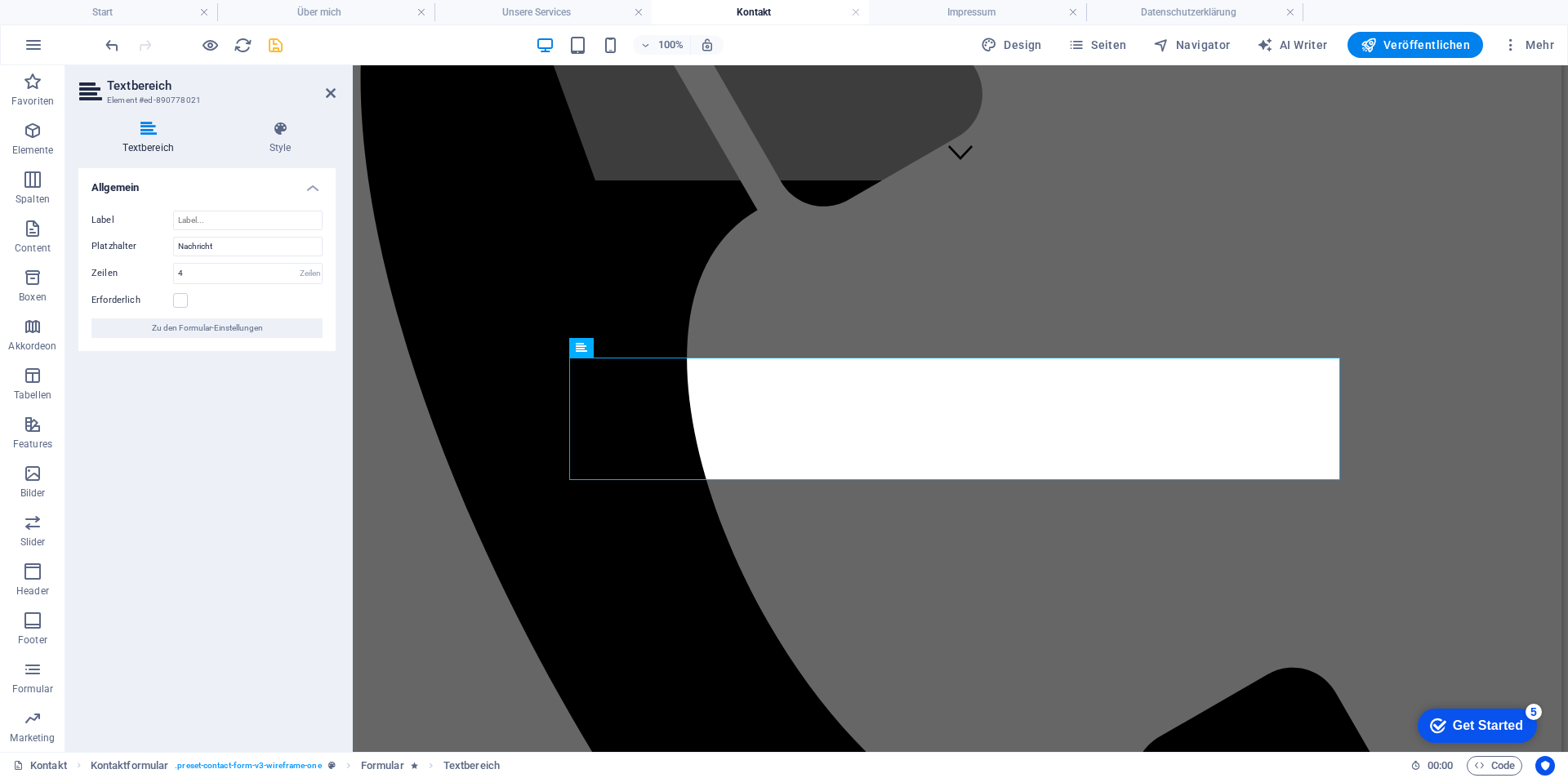
click at [228, 433] on div "Allgemein Label Platzhalter Nachricht Zeilen 4 Zeilen Erforderlich Zu den Formu…" at bounding box center [207, 454] width 257 height 571
click at [664, 349] on icon at bounding box center [660, 347] width 9 height 17
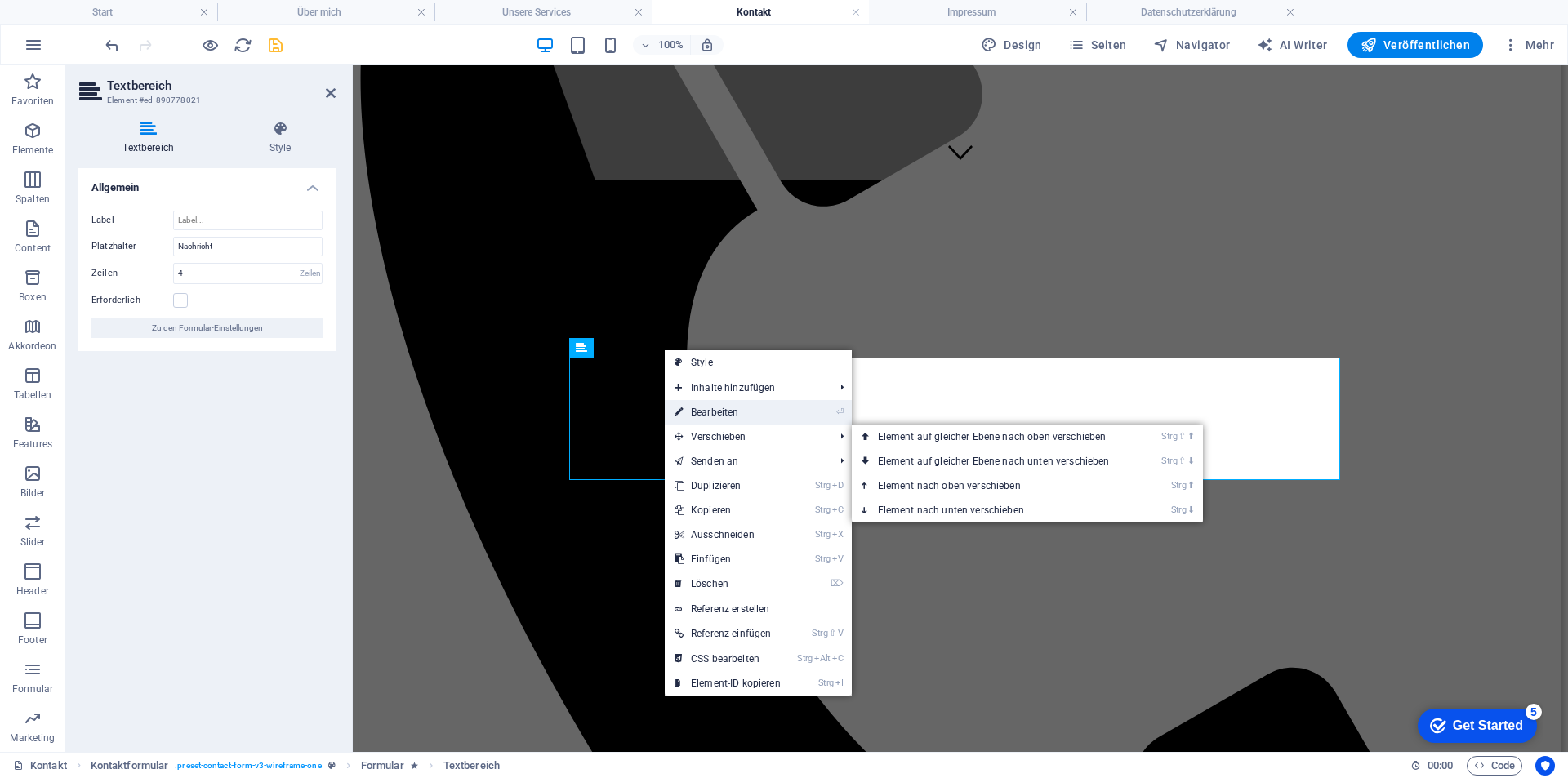
click at [717, 416] on link "⏎ Bearbeiten" at bounding box center [727, 412] width 126 height 25
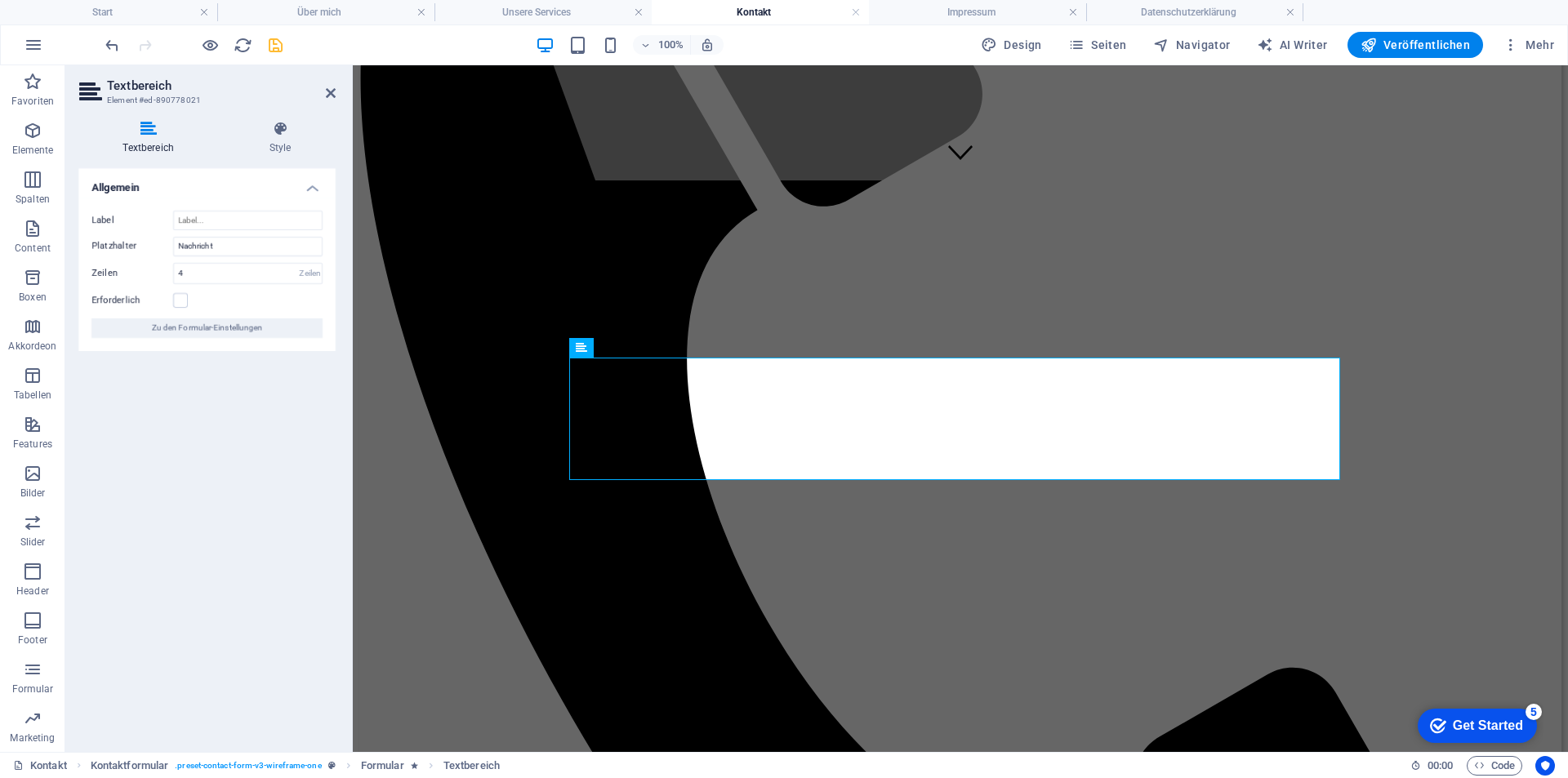
click at [216, 460] on div "Allgemein Label Platzhalter Nachricht Zeilen 4 Zeilen Erforderlich Zu den Formu…" at bounding box center [207, 454] width 257 height 571
click at [273, 42] on icon "save" at bounding box center [275, 45] width 19 height 19
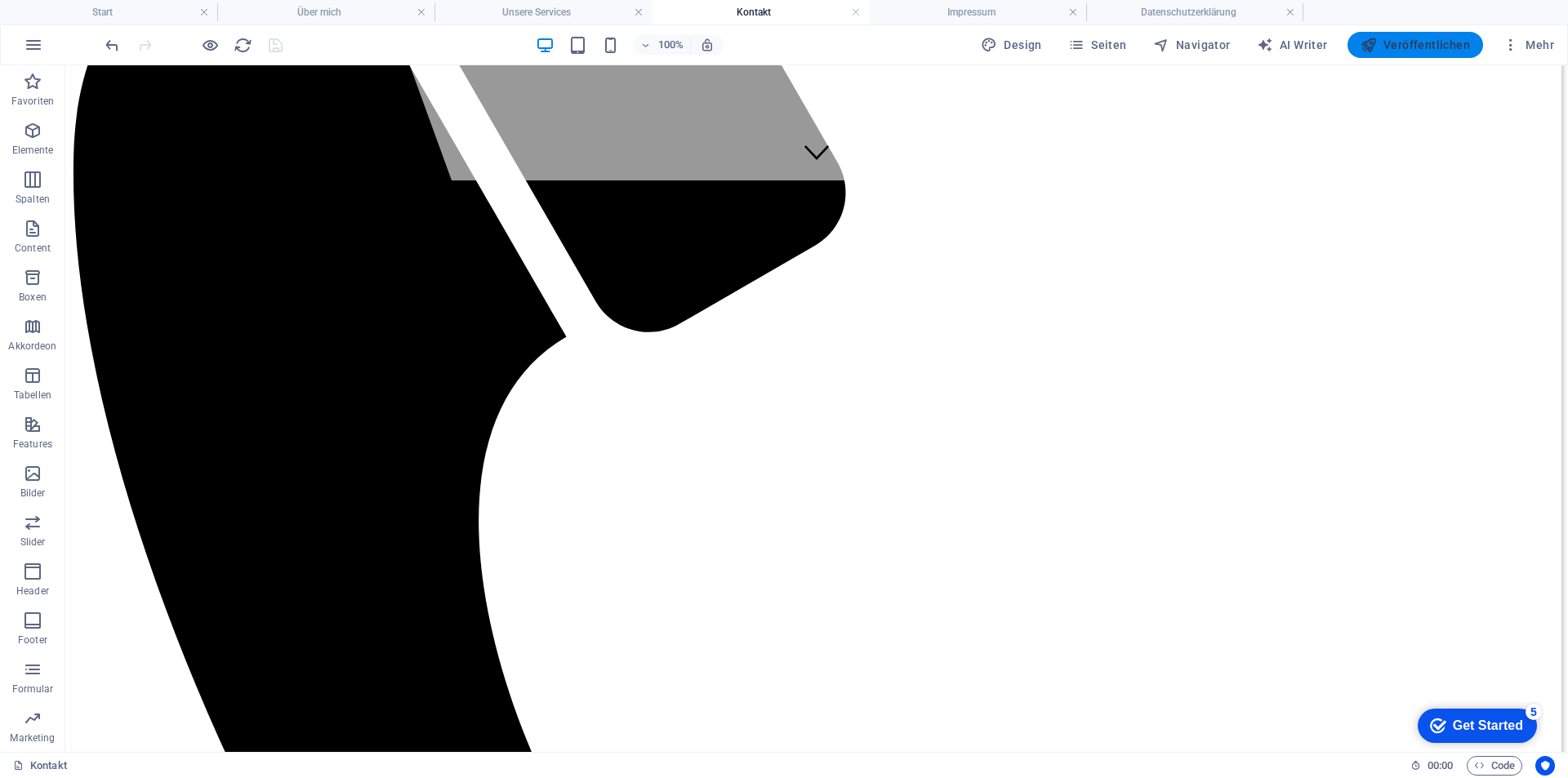
drag, startPoint x: 1424, startPoint y: 49, endPoint x: 645, endPoint y: 128, distance: 783.0
click at [1424, 49] on span "Veröffentlichen" at bounding box center [1416, 45] width 109 height 17
